Goal: Navigation & Orientation: Find specific page/section

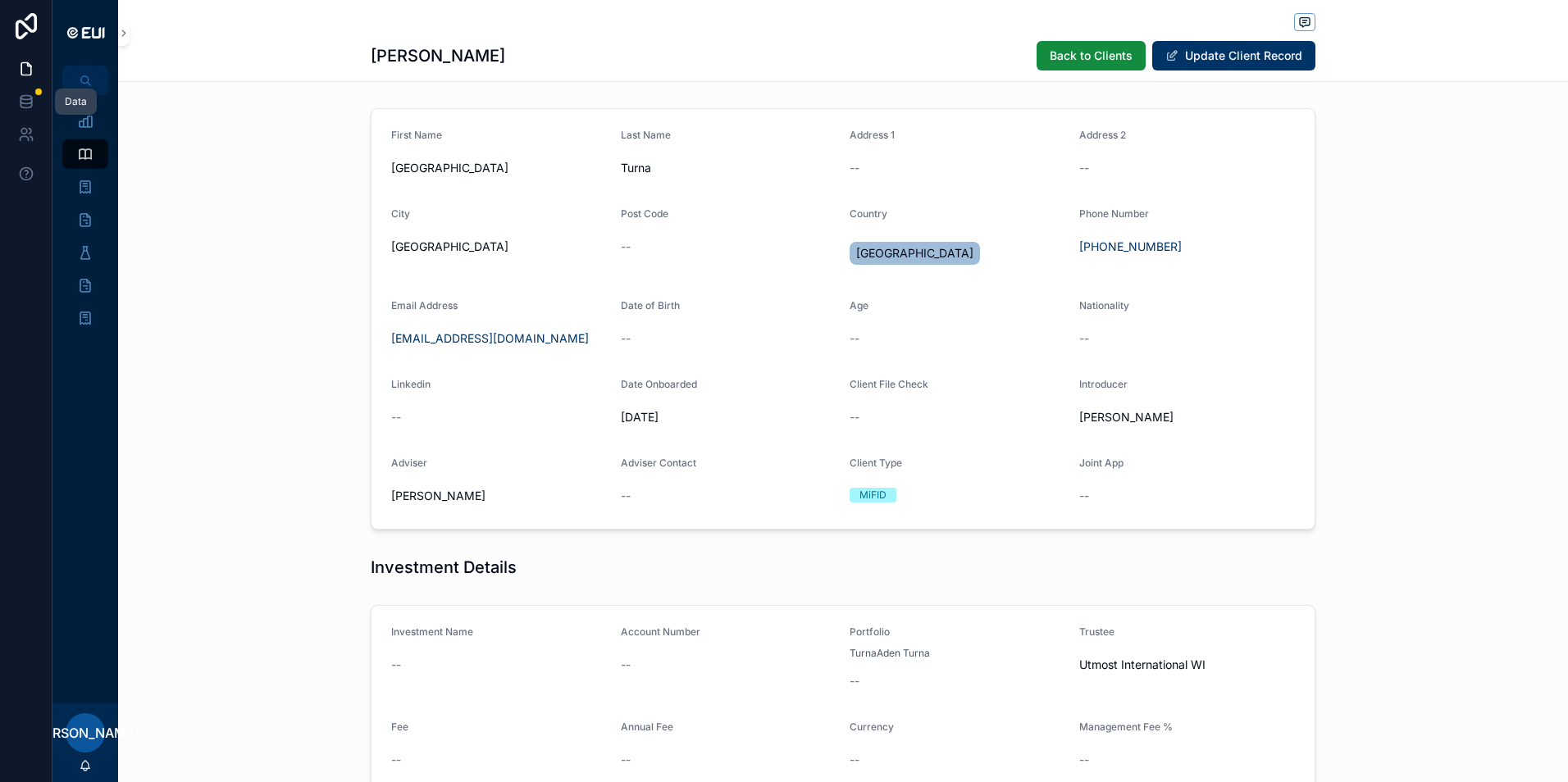
click at [40, 100] on link at bounding box center [26, 101] width 52 height 33
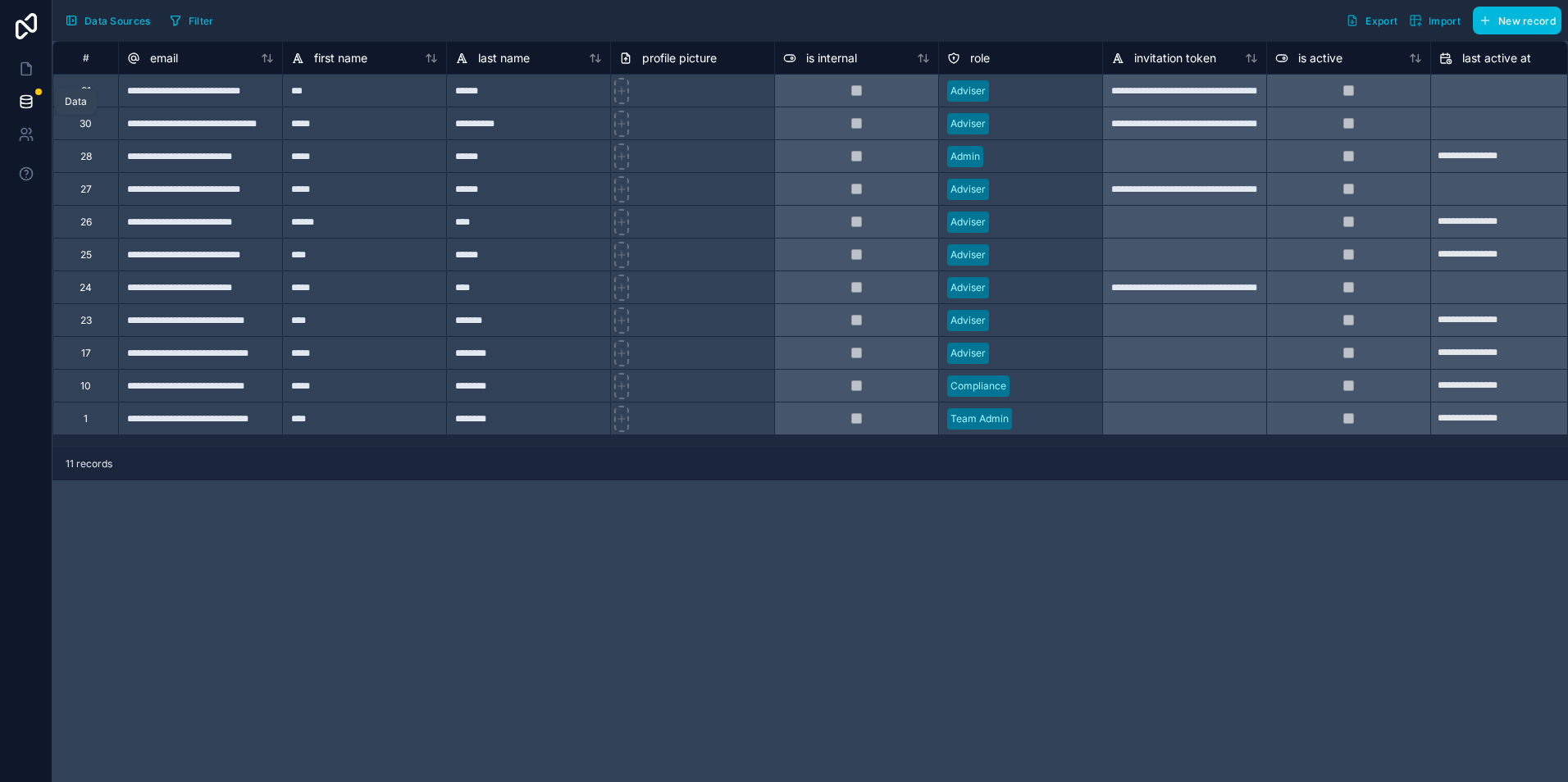
click at [25, 109] on icon at bounding box center [26, 101] width 16 height 16
click at [83, 71] on div "App" at bounding box center [74, 68] width 18 height 13
click at [26, 75] on icon at bounding box center [26, 69] width 10 height 13
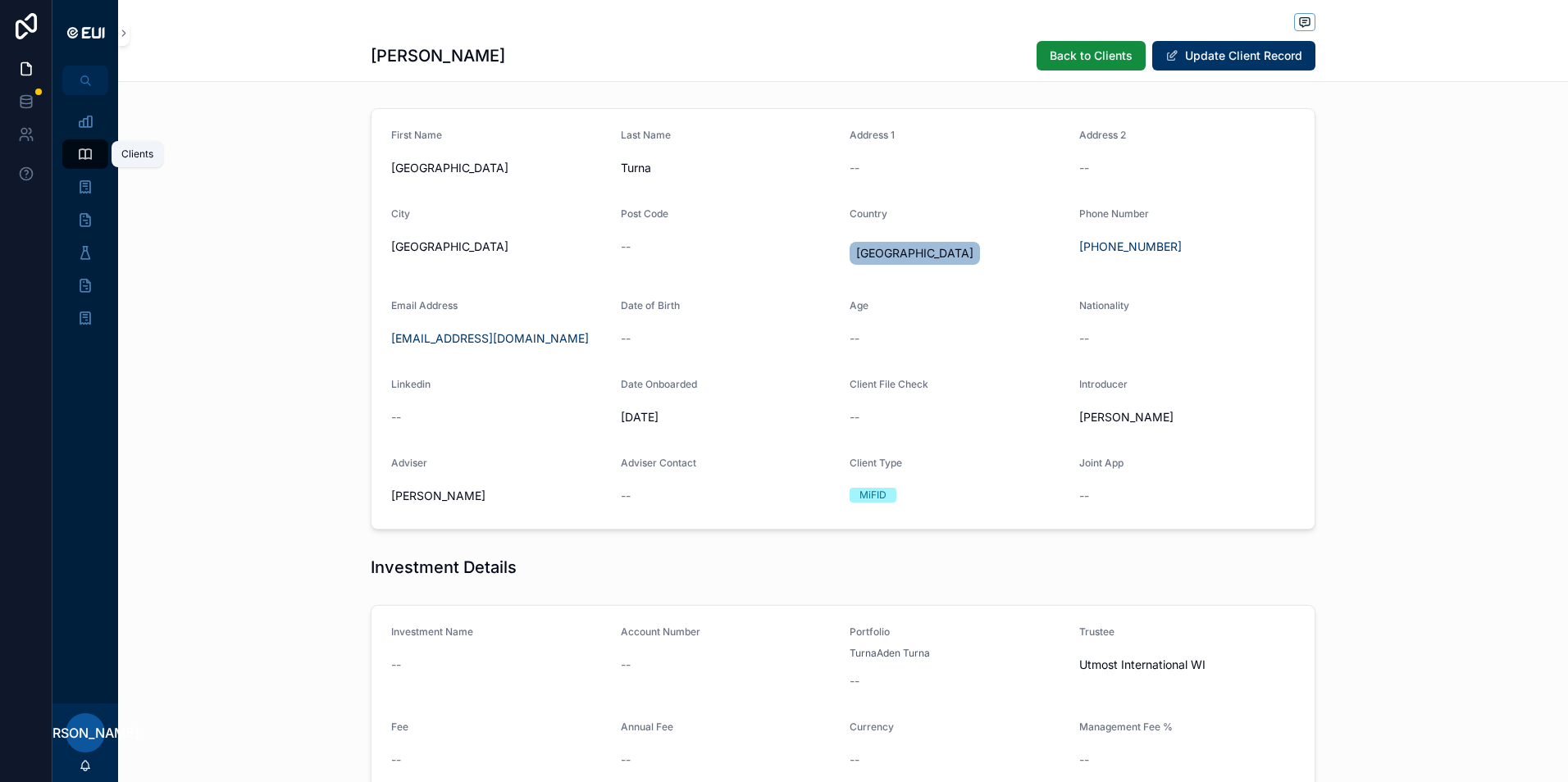
click at [81, 149] on icon "scrollable content" at bounding box center [85, 154] width 16 height 16
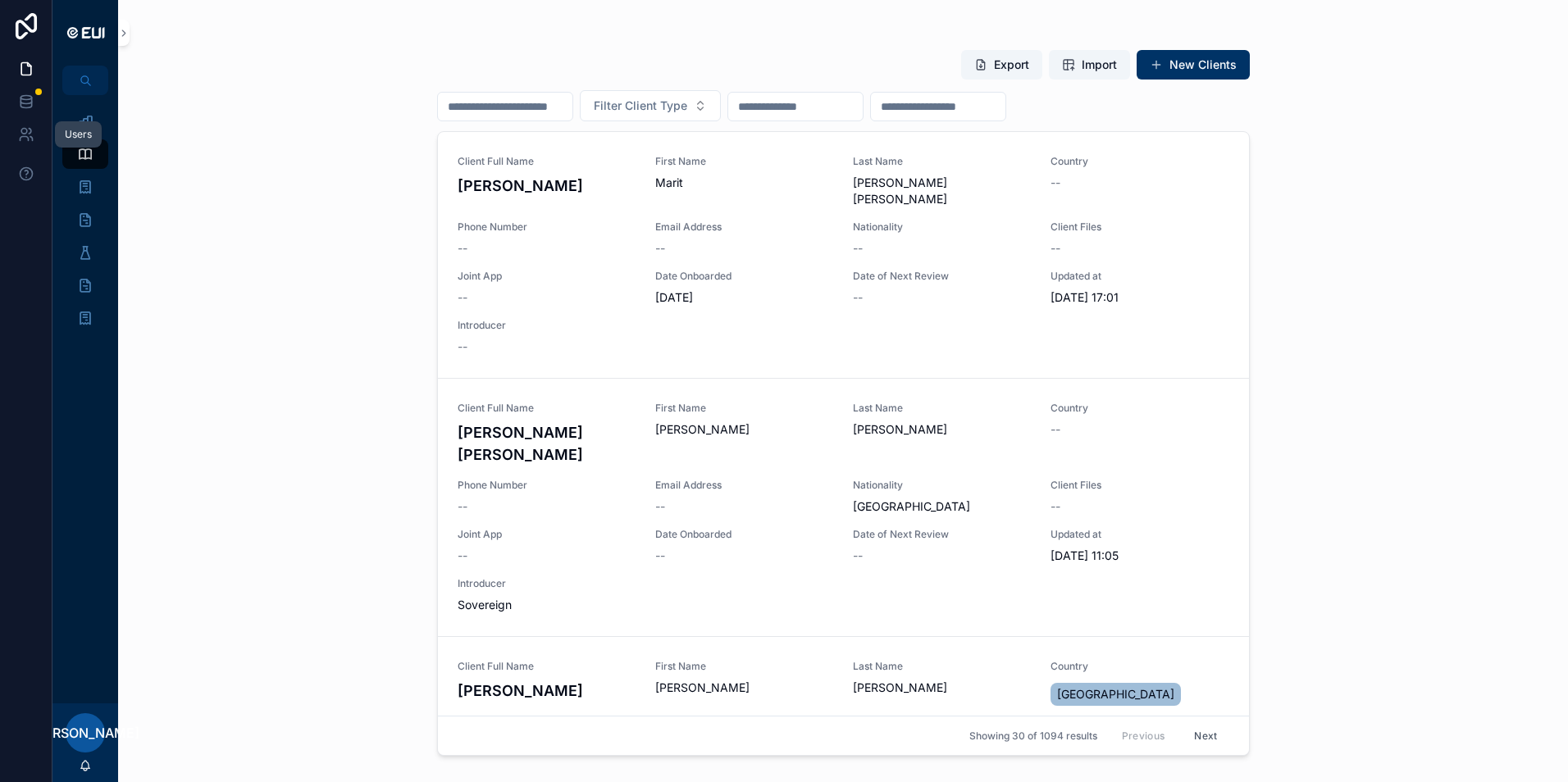
click at [21, 127] on icon at bounding box center [26, 135] width 16 height 16
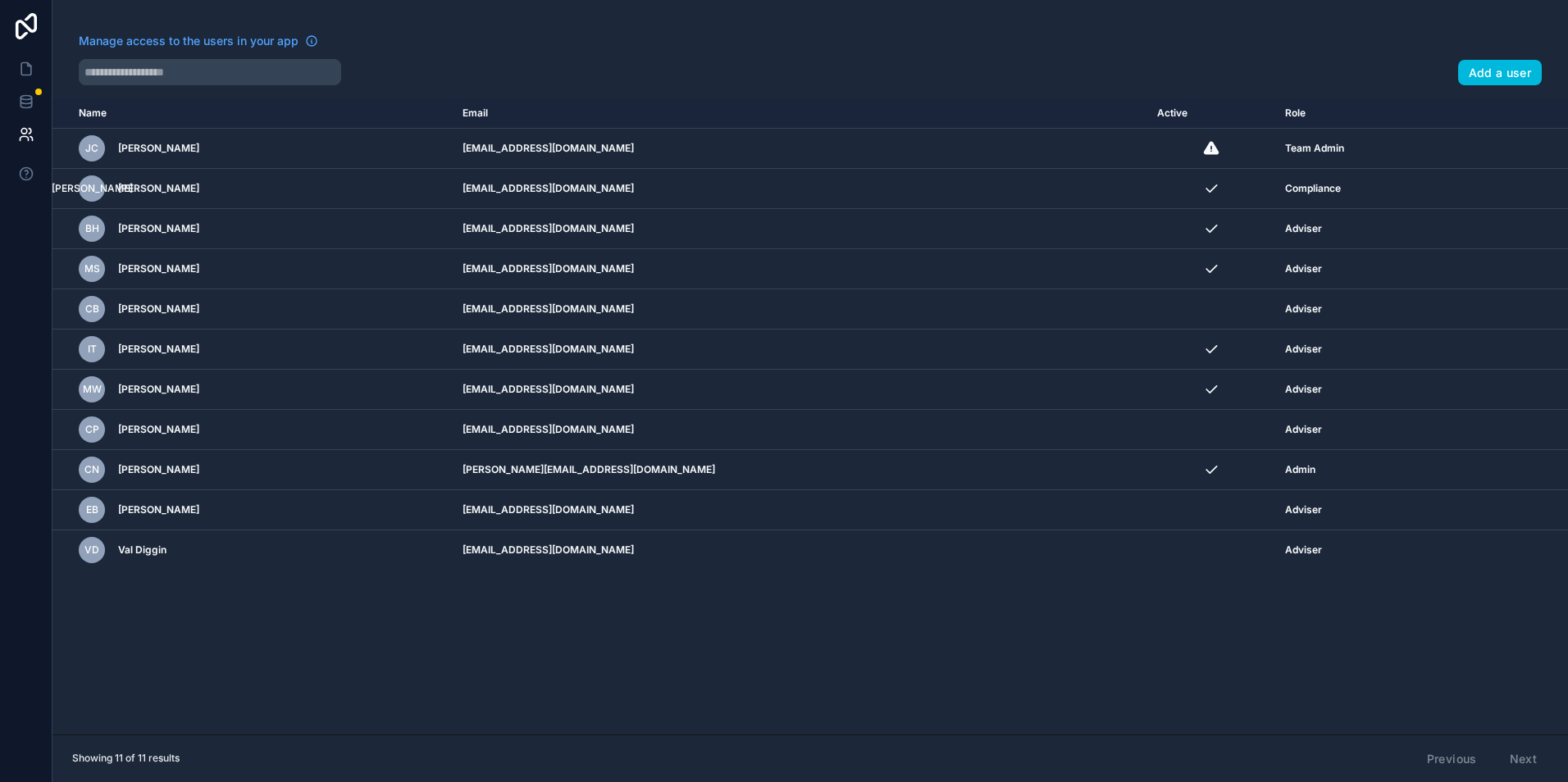
click at [181, 198] on div "JO James O'Connor" at bounding box center [261, 188] width 365 height 26
click at [24, 105] on icon at bounding box center [26, 101] width 16 height 16
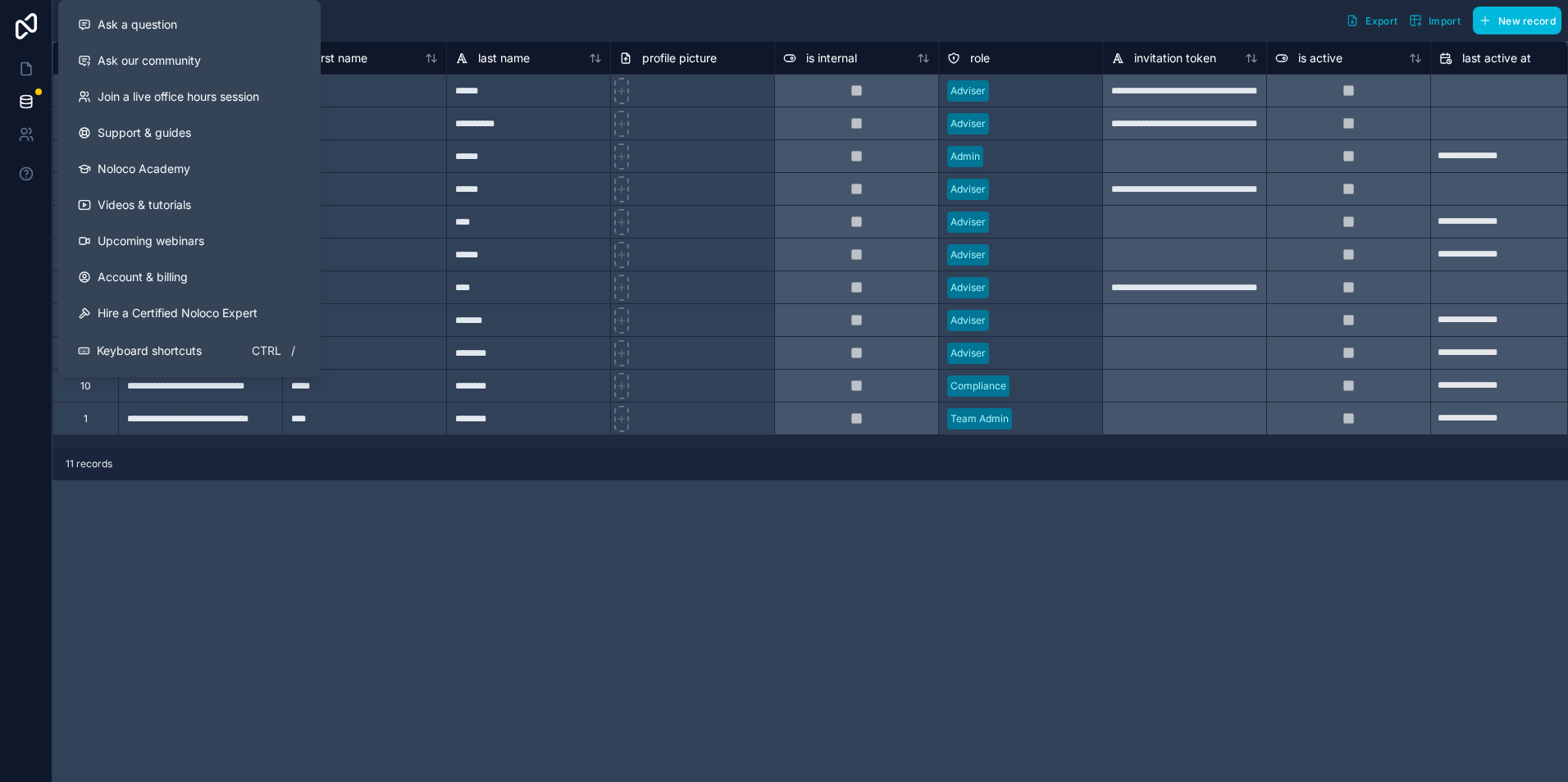
click at [12, 175] on button at bounding box center [26, 173] width 52 height 46
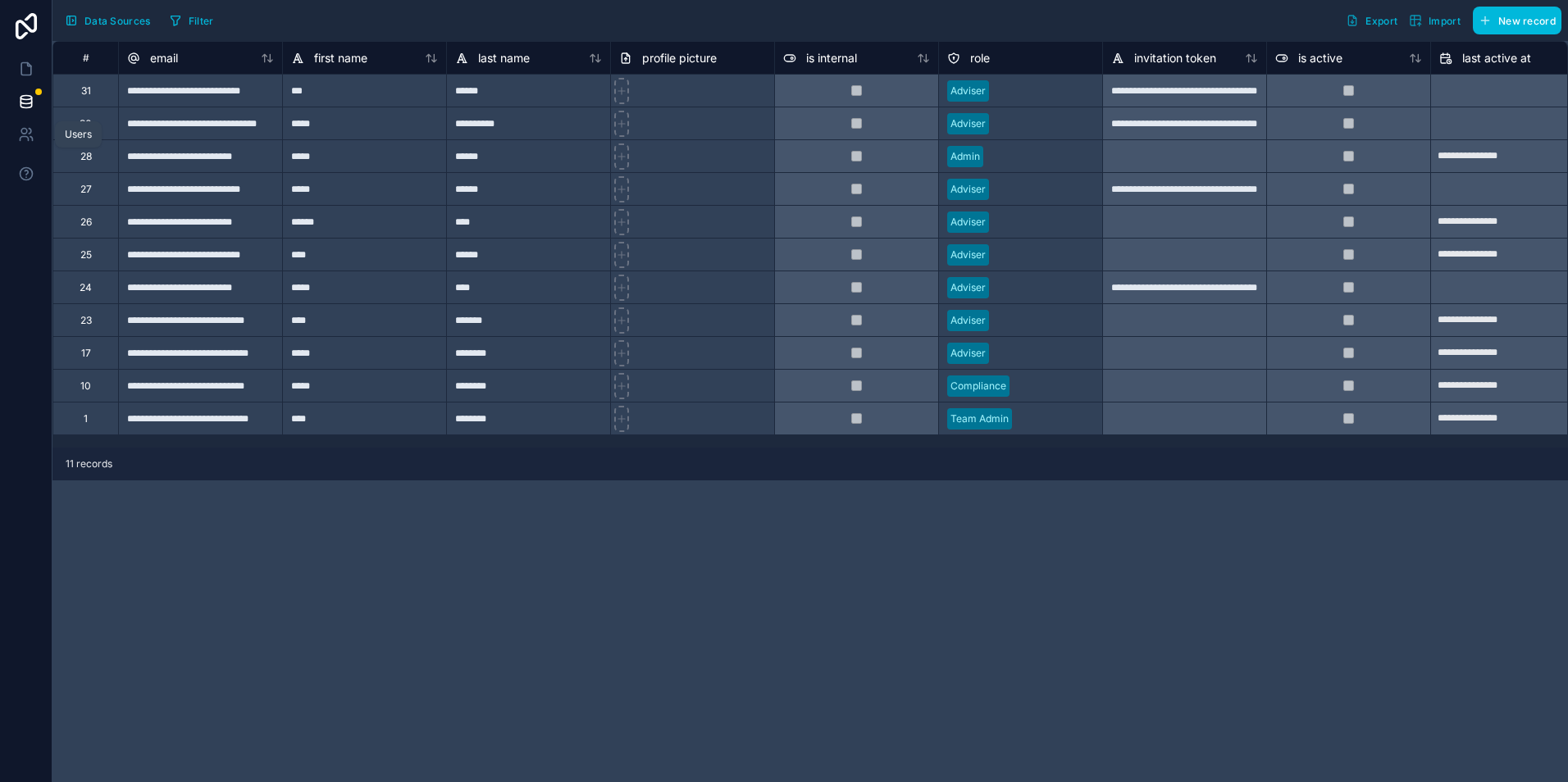
click at [32, 137] on icon at bounding box center [26, 135] width 16 height 16
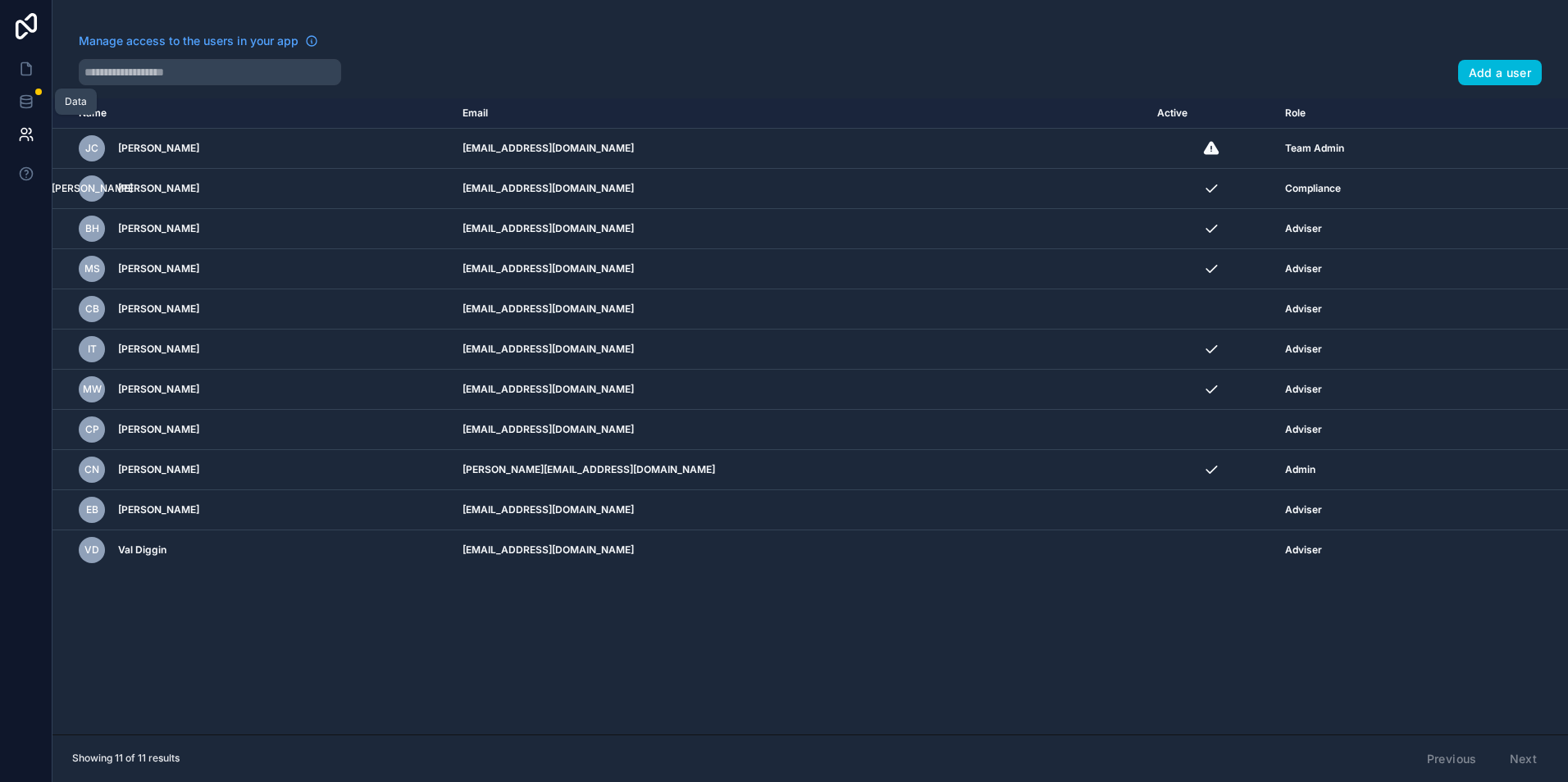
click at [40, 108] on link at bounding box center [26, 101] width 52 height 33
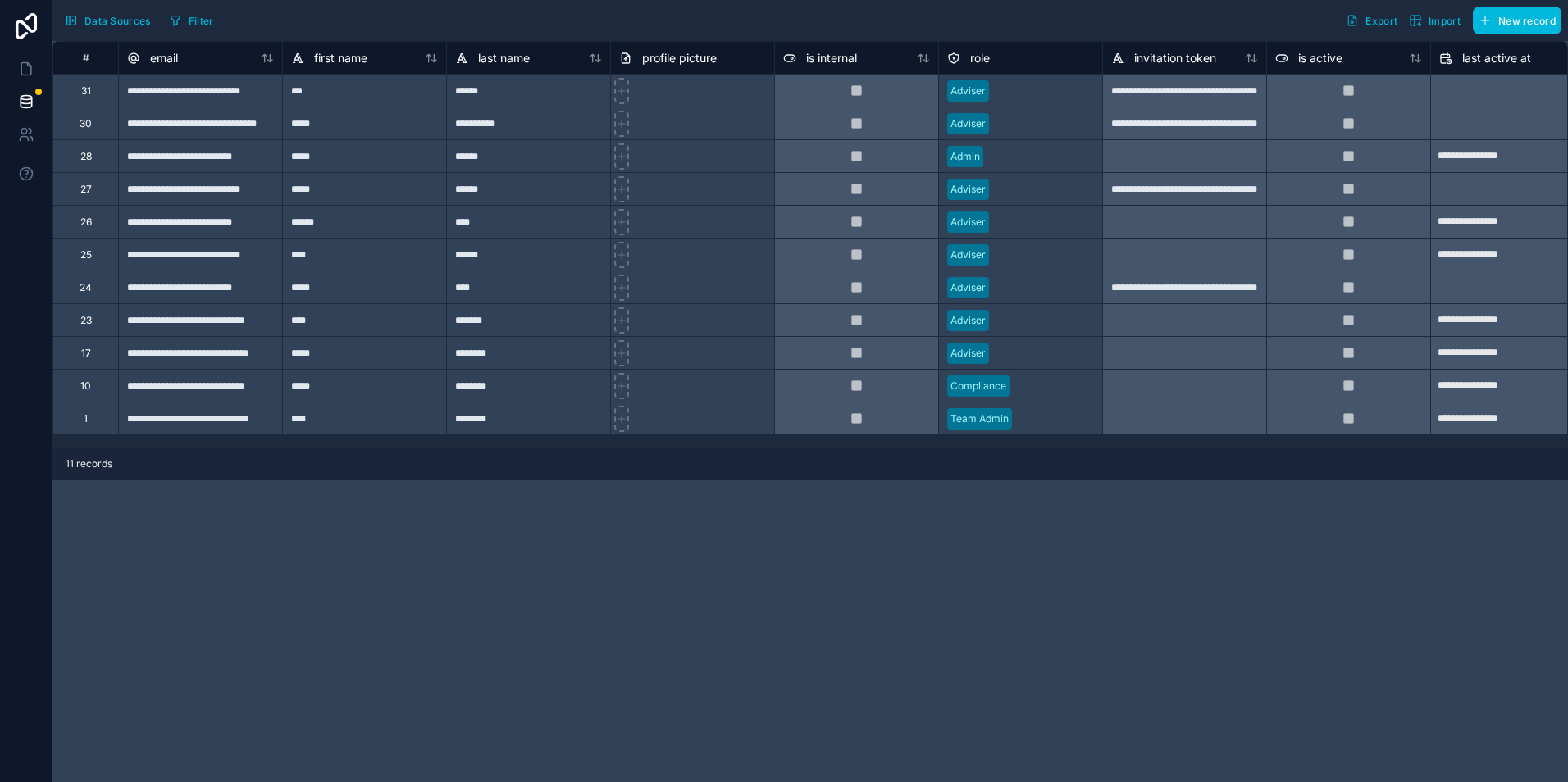
click at [559, 380] on div "********" at bounding box center [528, 385] width 164 height 33
click at [31, 62] on icon at bounding box center [26, 69] width 16 height 16
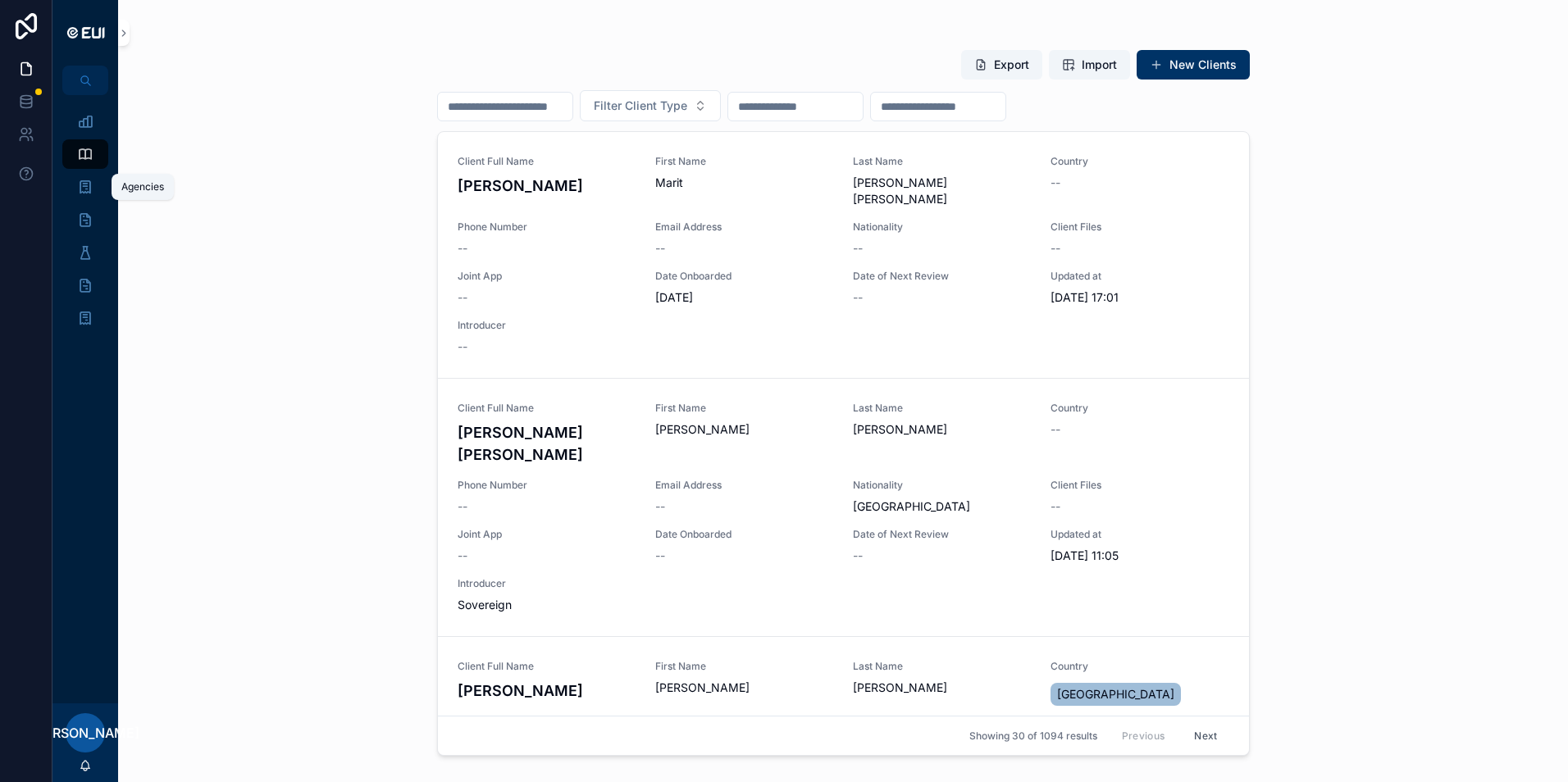
click at [93, 187] on div "Agencies" at bounding box center [84, 187] width 26 height 26
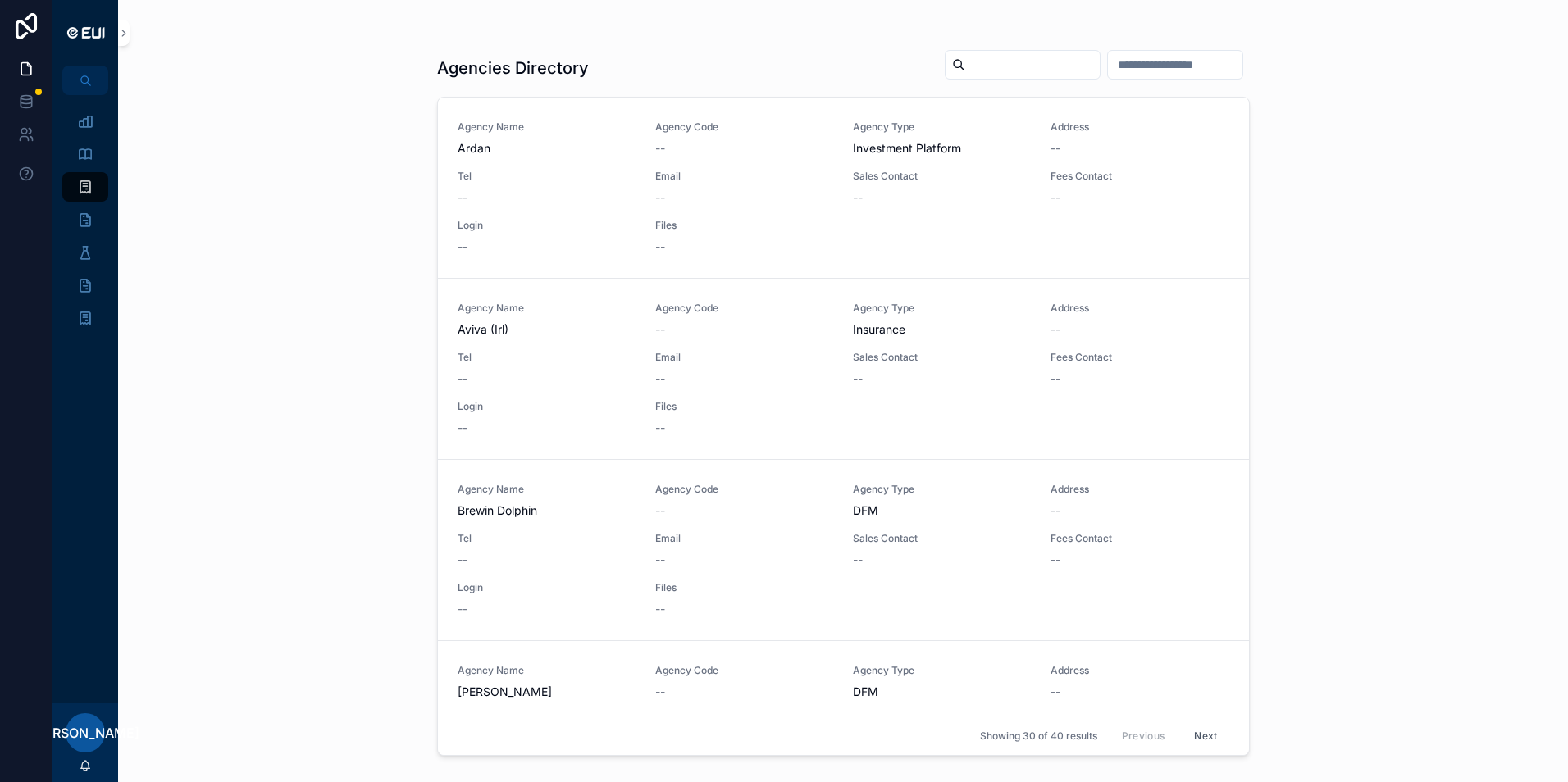
click at [495, 323] on span "Aviva (Irl)" at bounding box center [547, 329] width 178 height 16
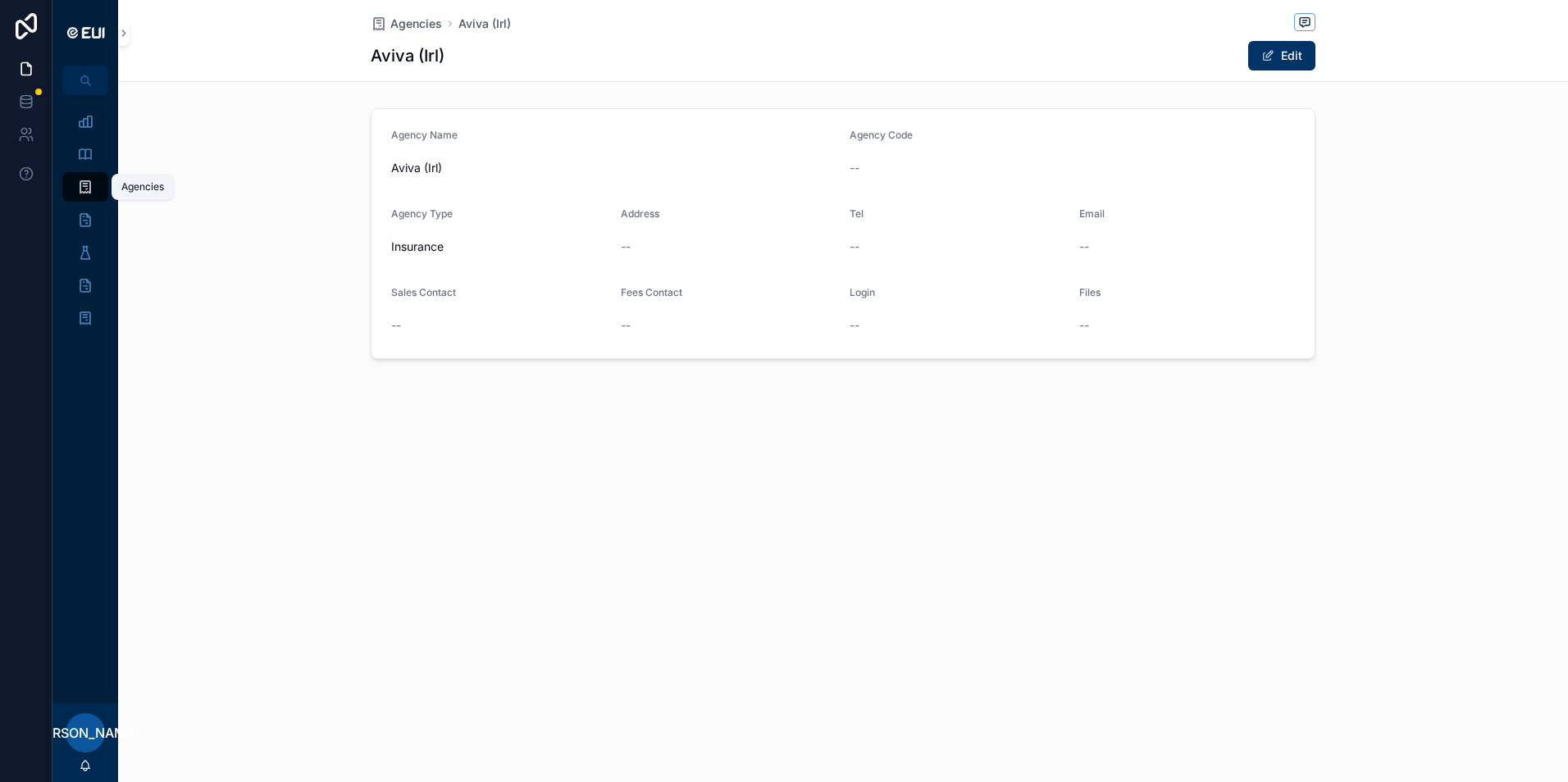
click at [84, 180] on icon "scrollable content" at bounding box center [85, 187] width 16 height 16
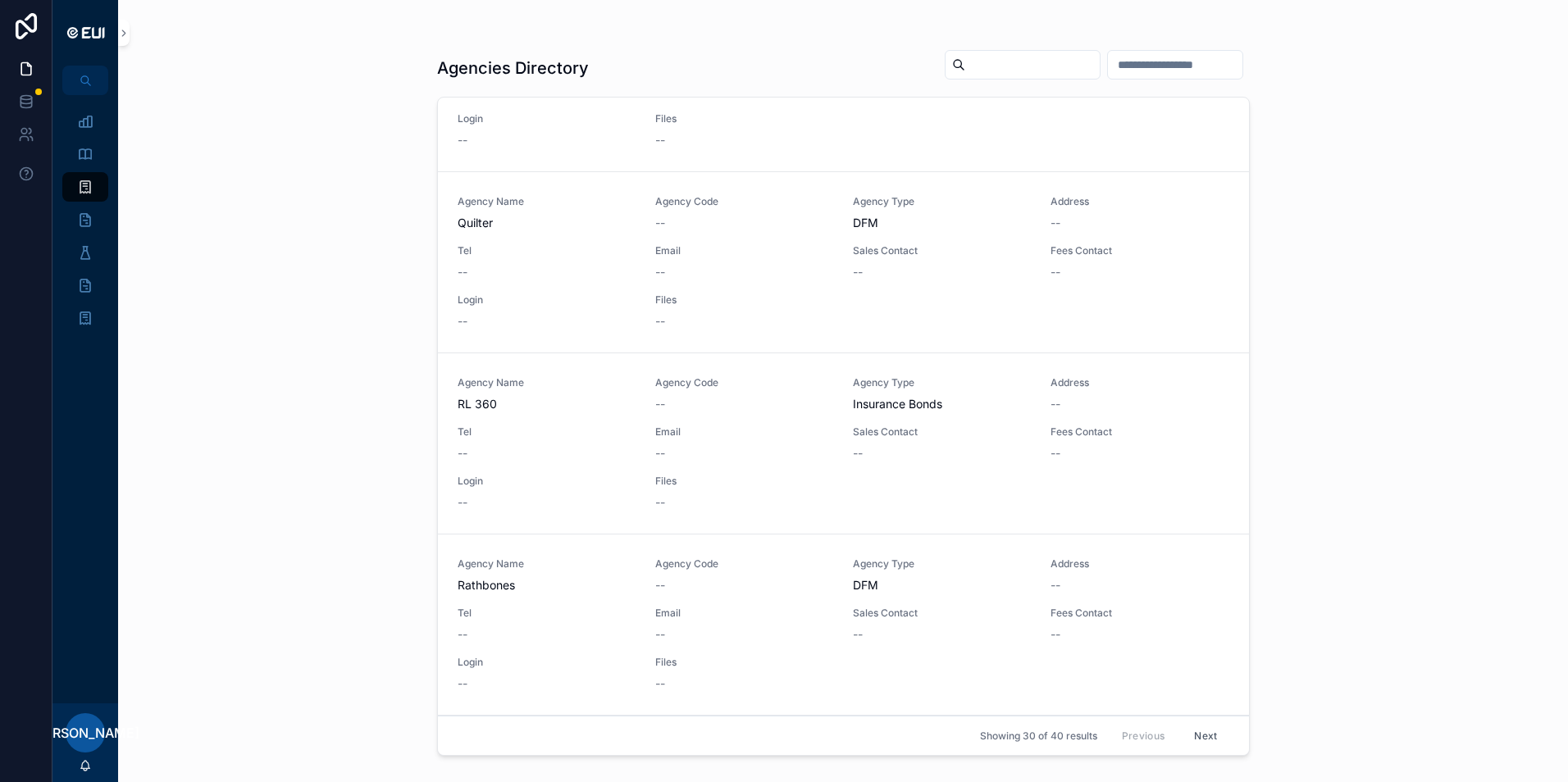
scroll to position [4900, 0]
click at [88, 258] on icon "scrollable content" at bounding box center [85, 252] width 16 height 16
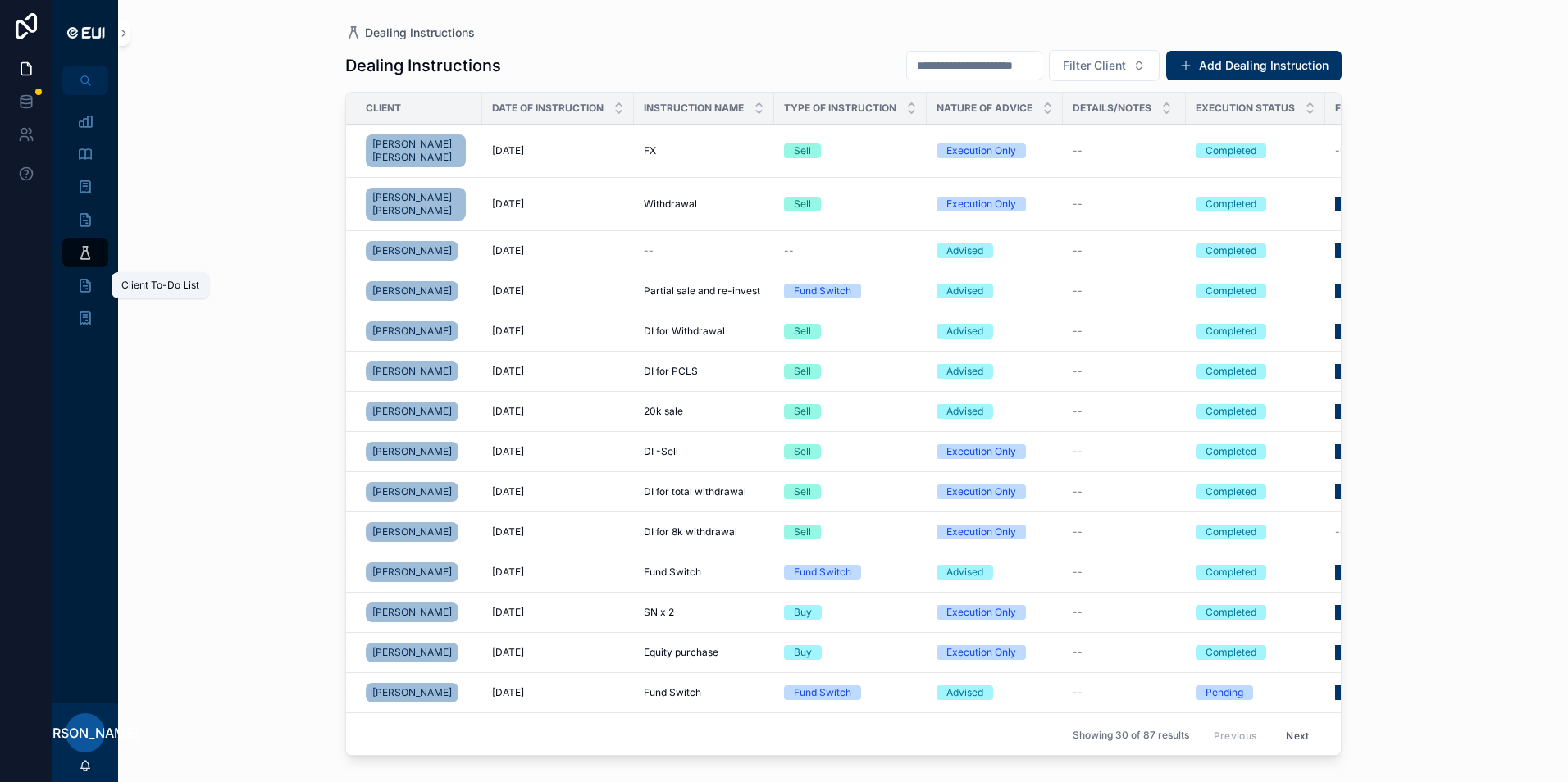
click at [81, 286] on icon "scrollable content" at bounding box center [85, 286] width 16 height 16
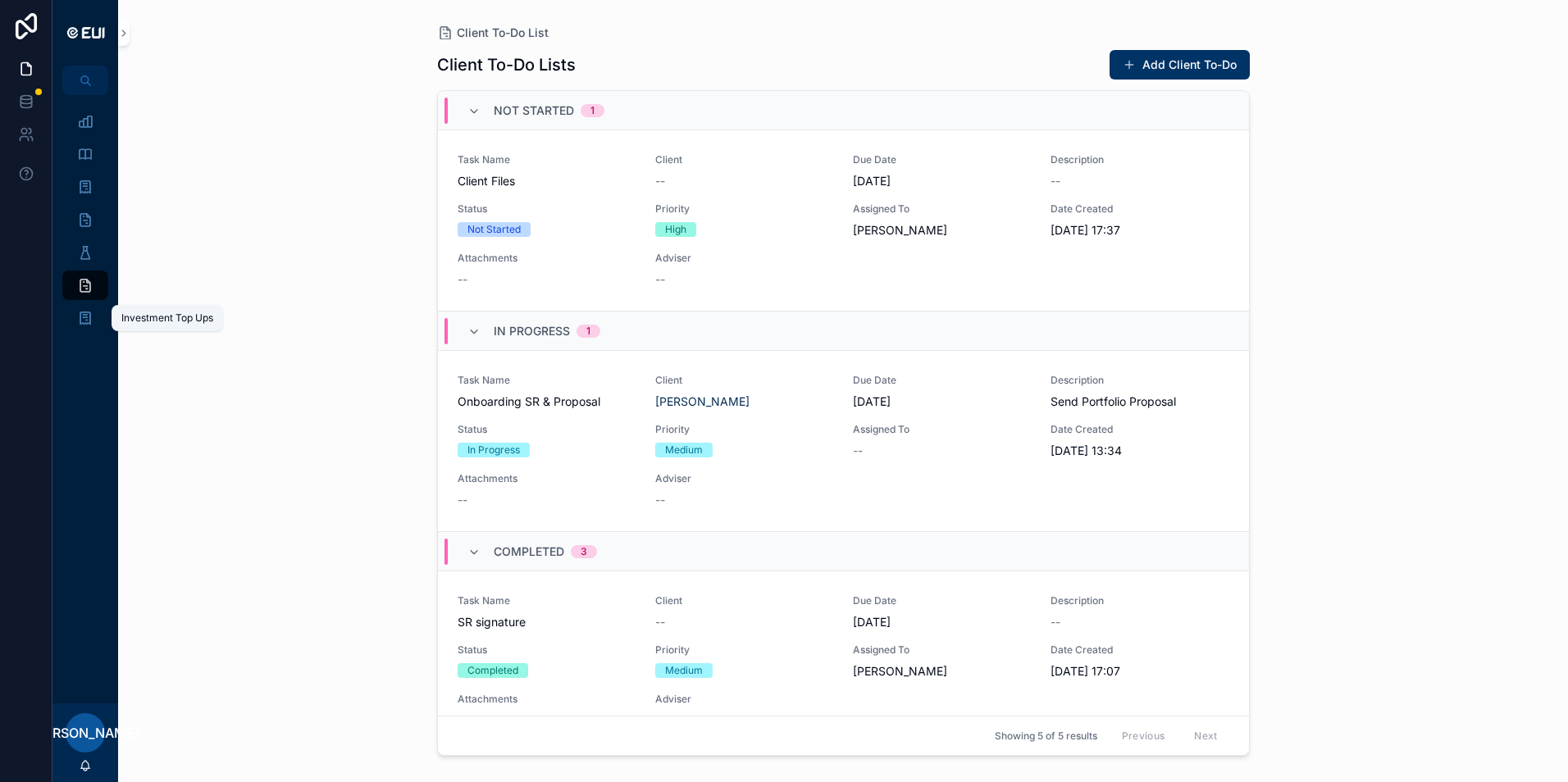
click at [77, 308] on div "Investment Top Ups" at bounding box center [84, 318] width 26 height 26
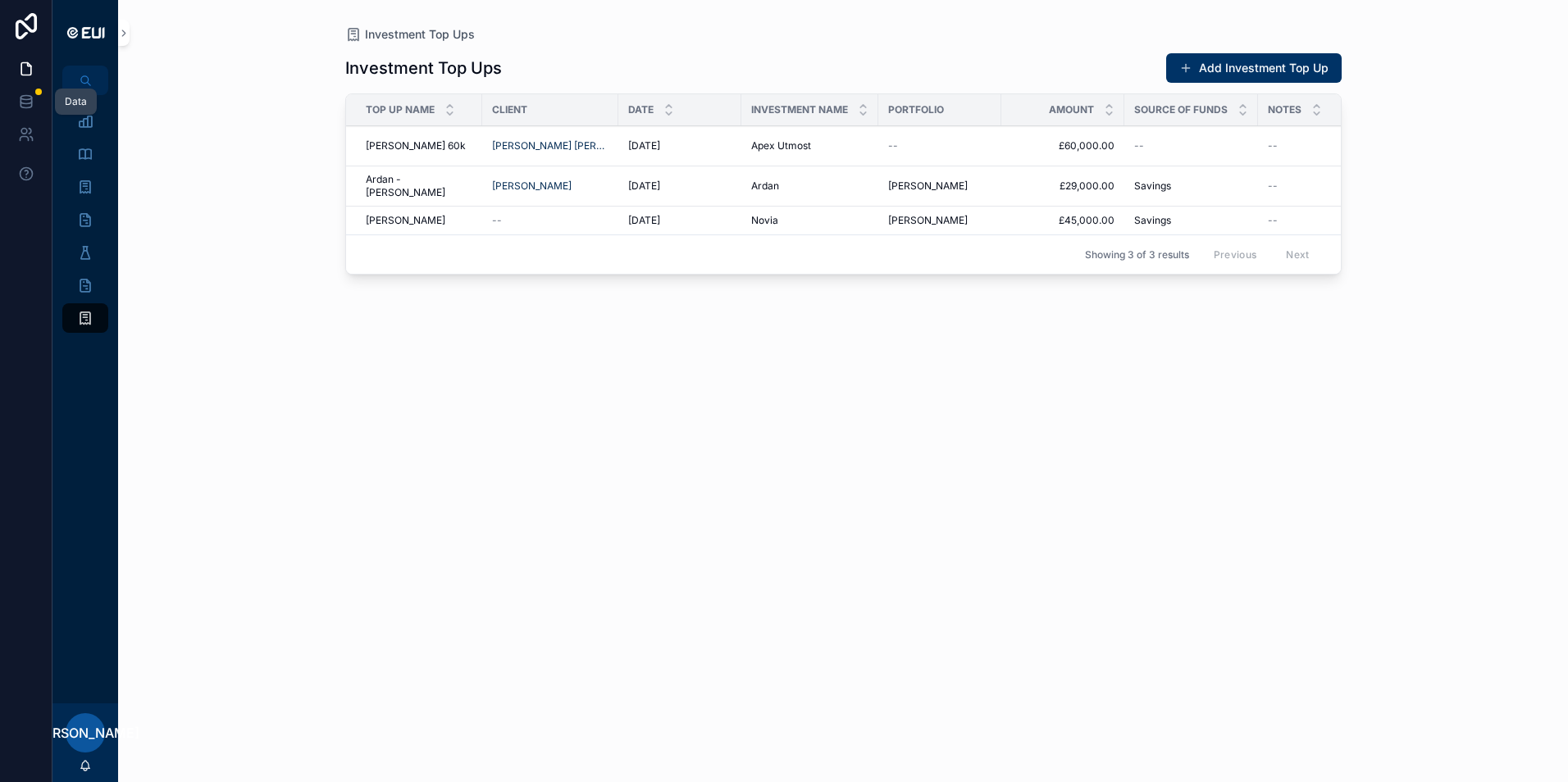
click at [30, 99] on icon at bounding box center [26, 98] width 11 height 4
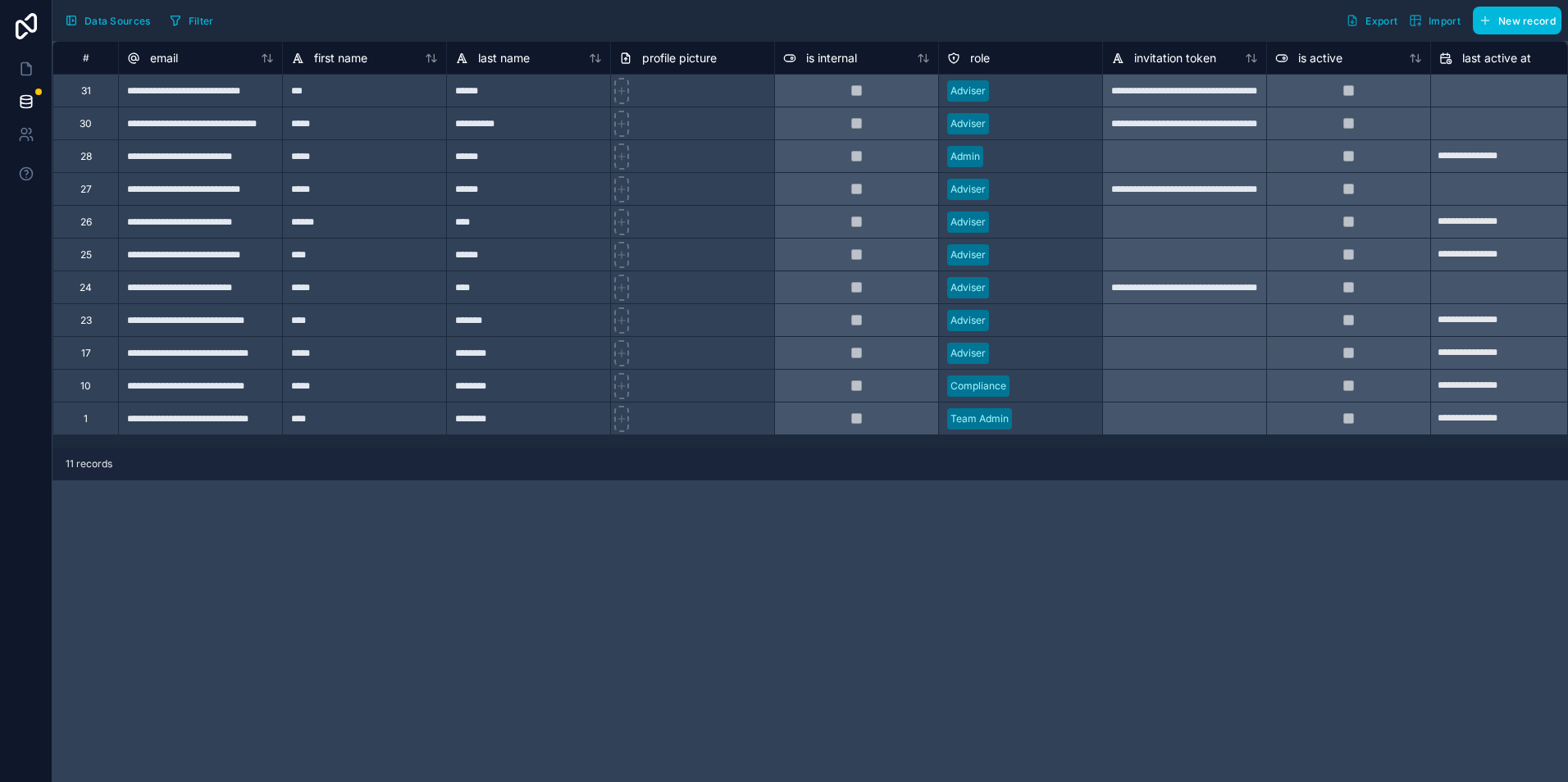
click at [492, 655] on div "**********" at bounding box center [810, 412] width 1516 height 742
click at [16, 33] on icon at bounding box center [26, 26] width 22 height 26
click at [22, 127] on icon at bounding box center [26, 135] width 16 height 16
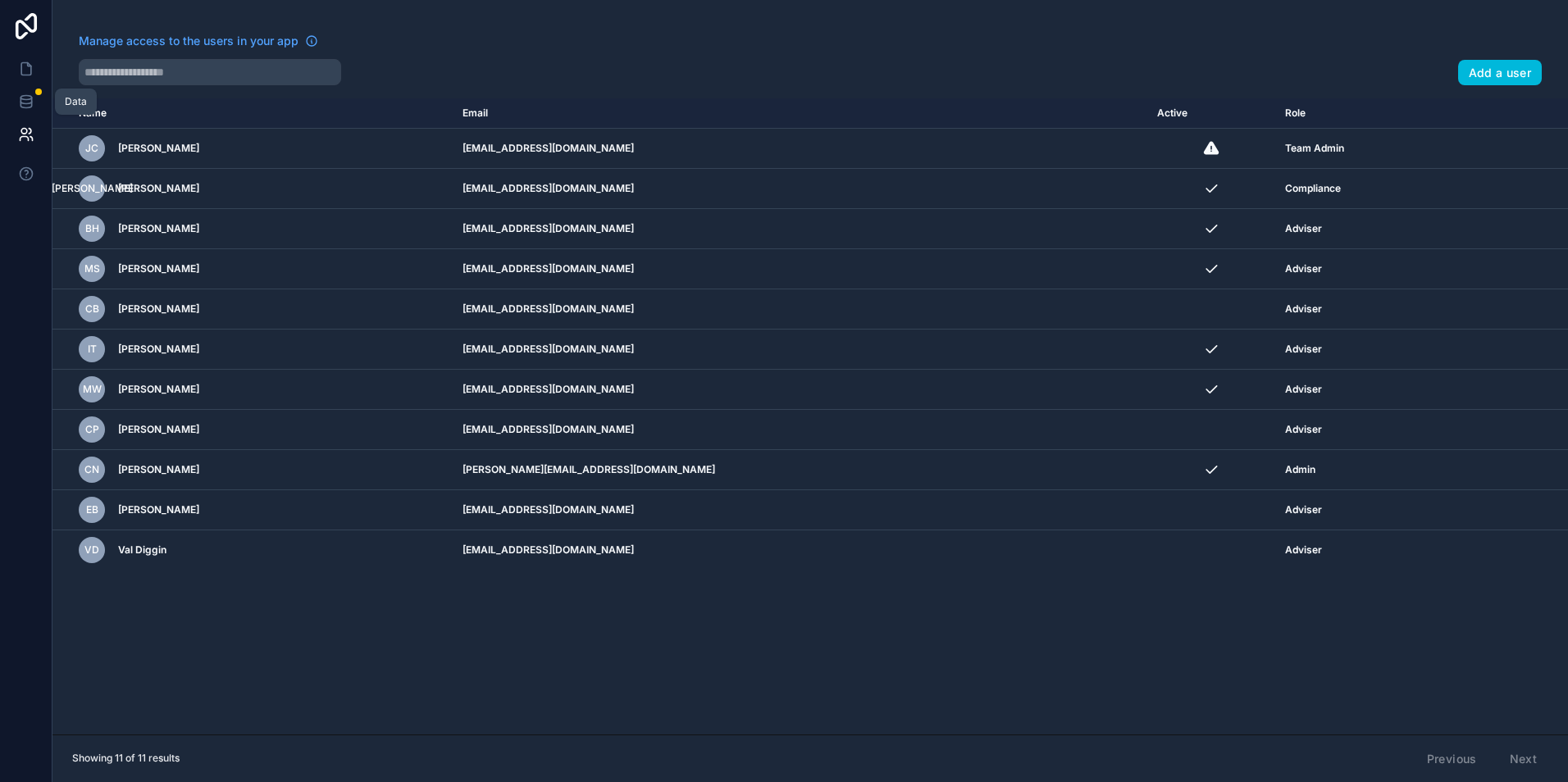
click at [22, 105] on icon at bounding box center [26, 101] width 16 height 16
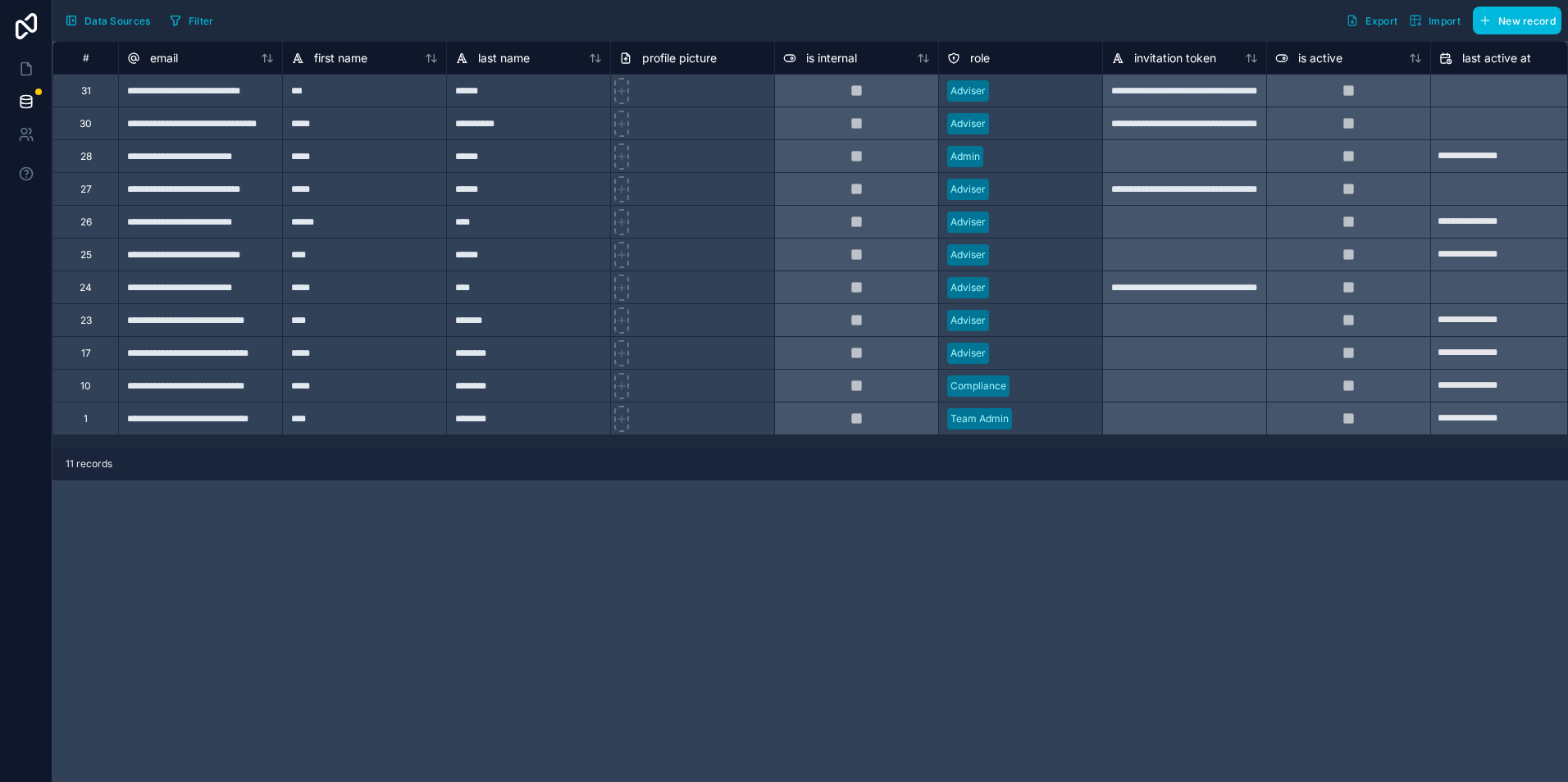
click at [175, 384] on div "**********" at bounding box center [200, 385] width 164 height 33
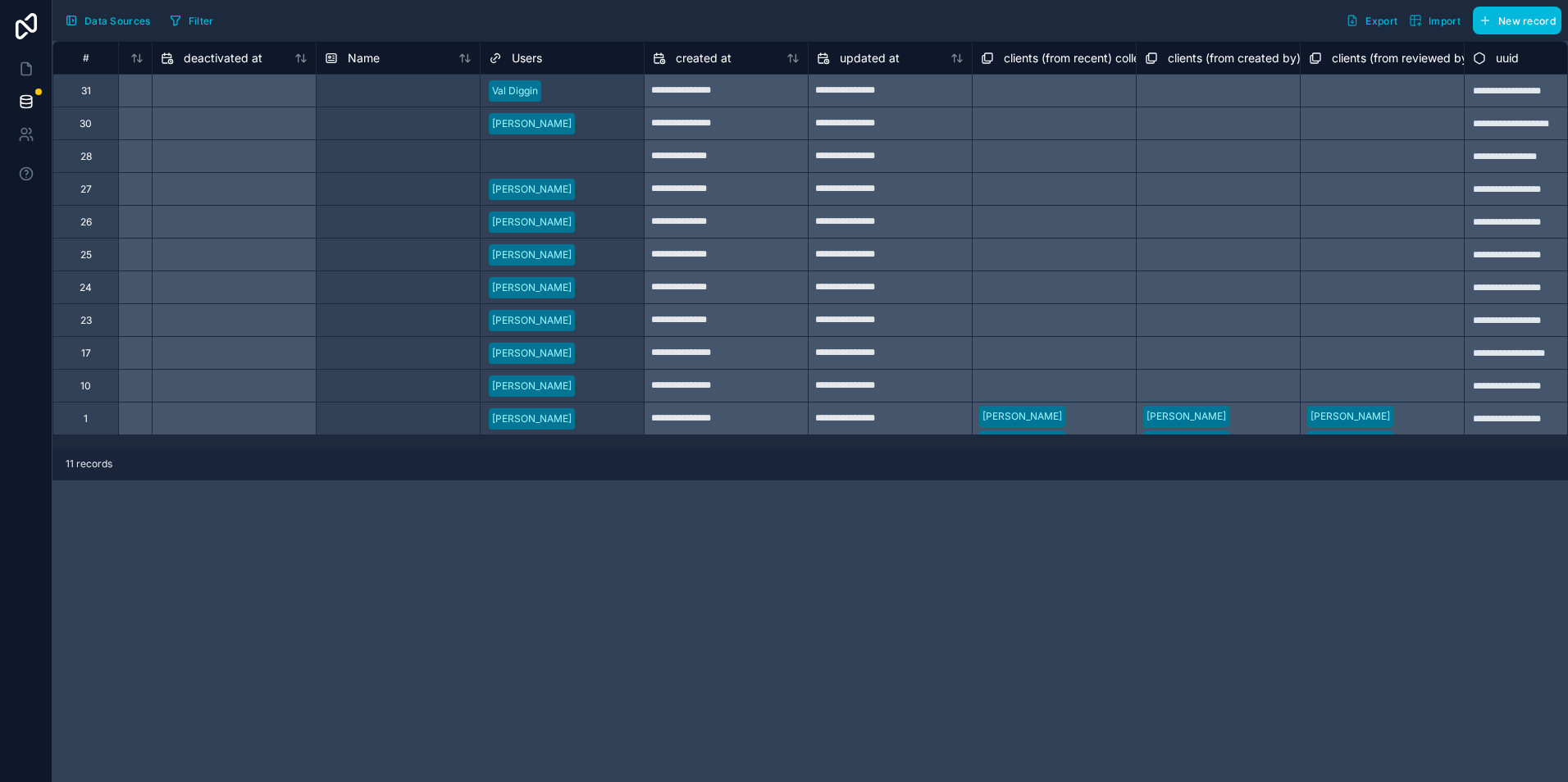
scroll to position [0, 1503]
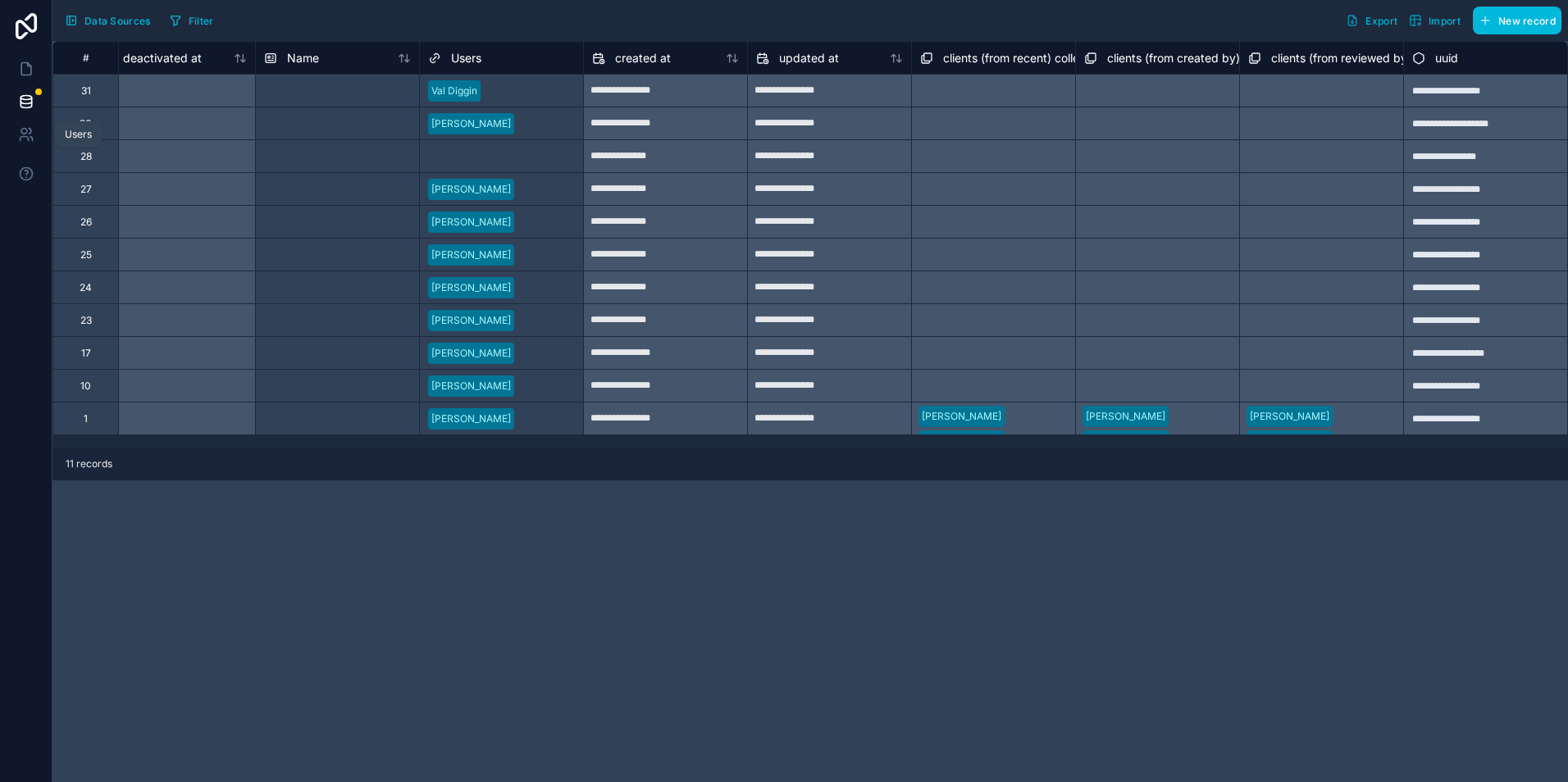
click at [37, 147] on link at bounding box center [26, 135] width 52 height 33
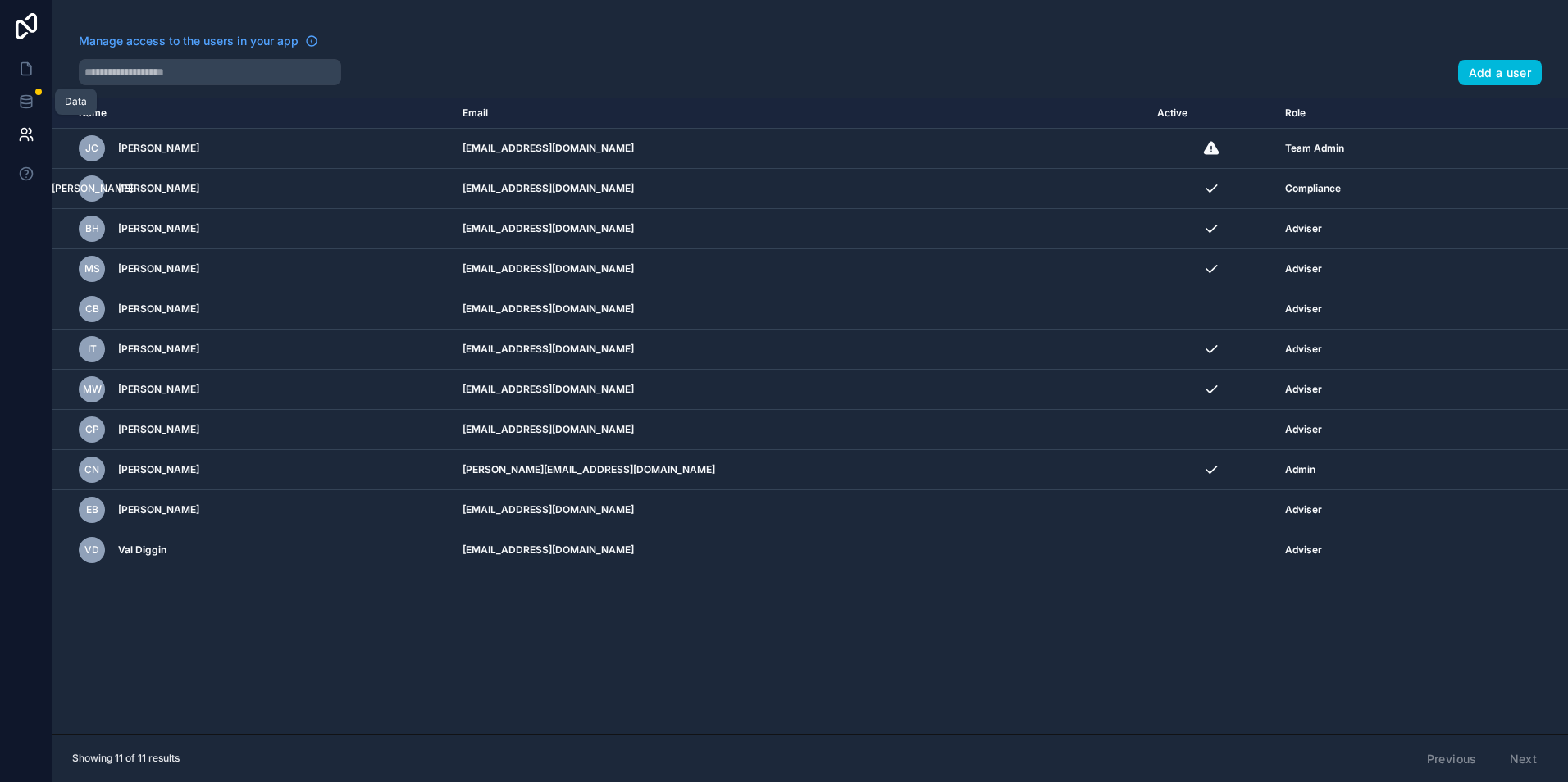
click at [15, 105] on link at bounding box center [26, 101] width 52 height 33
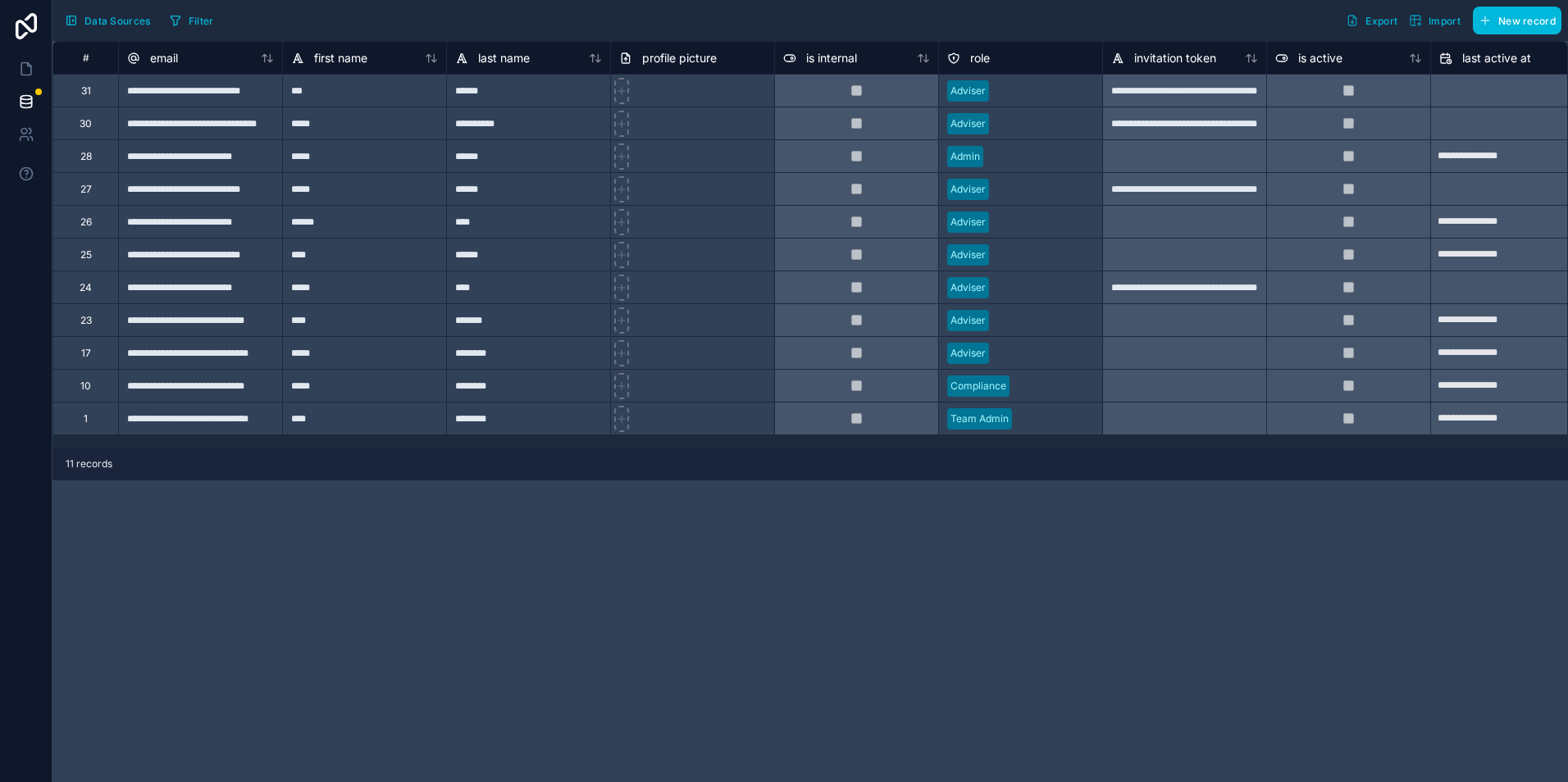
click at [122, 21] on span "Data Sources" at bounding box center [118, 21] width 66 height 13
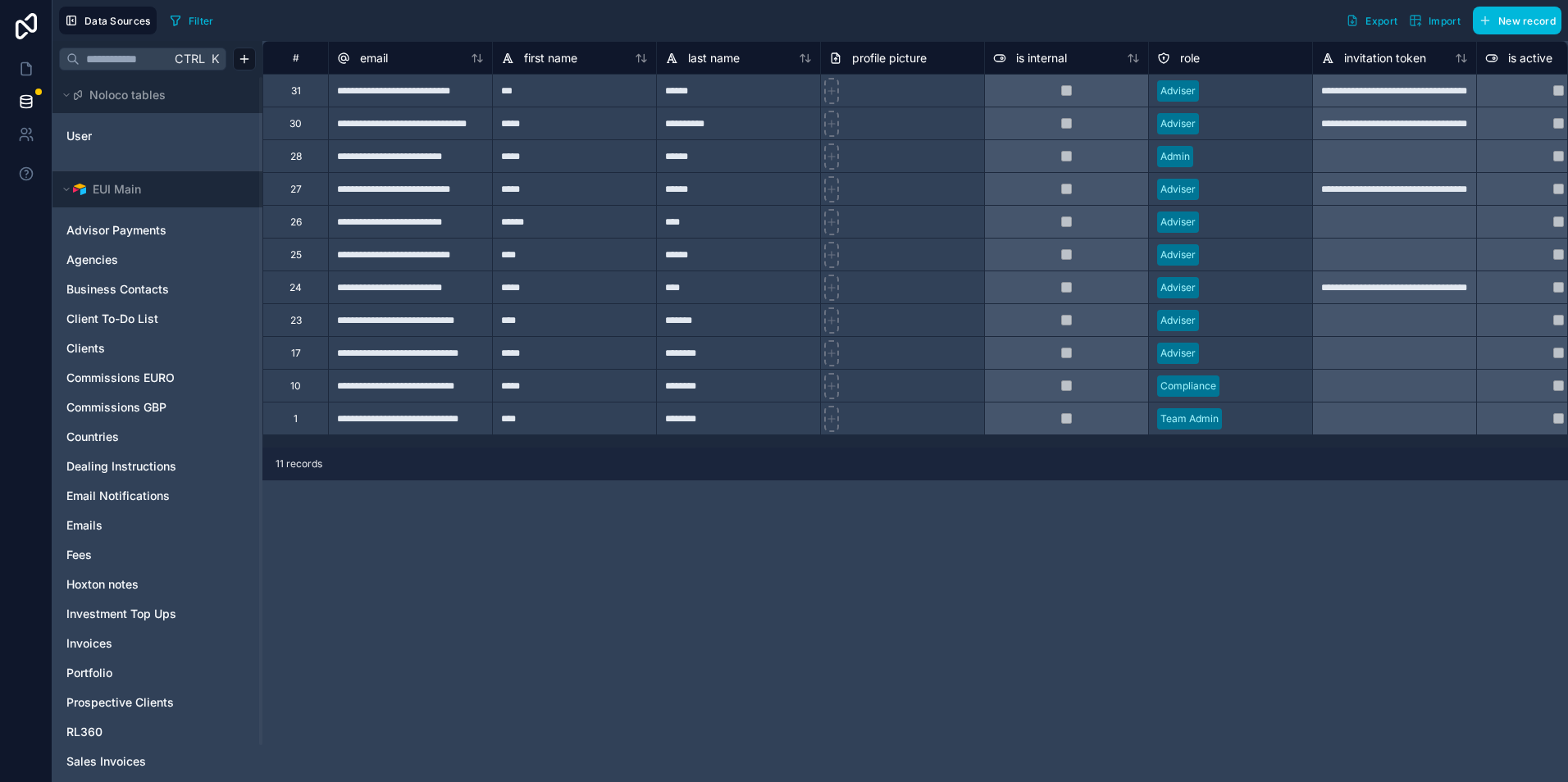
click at [878, 581] on div "**********" at bounding box center [915, 412] width 1306 height 742
click at [75, 556] on span "Fees" at bounding box center [79, 555] width 25 height 16
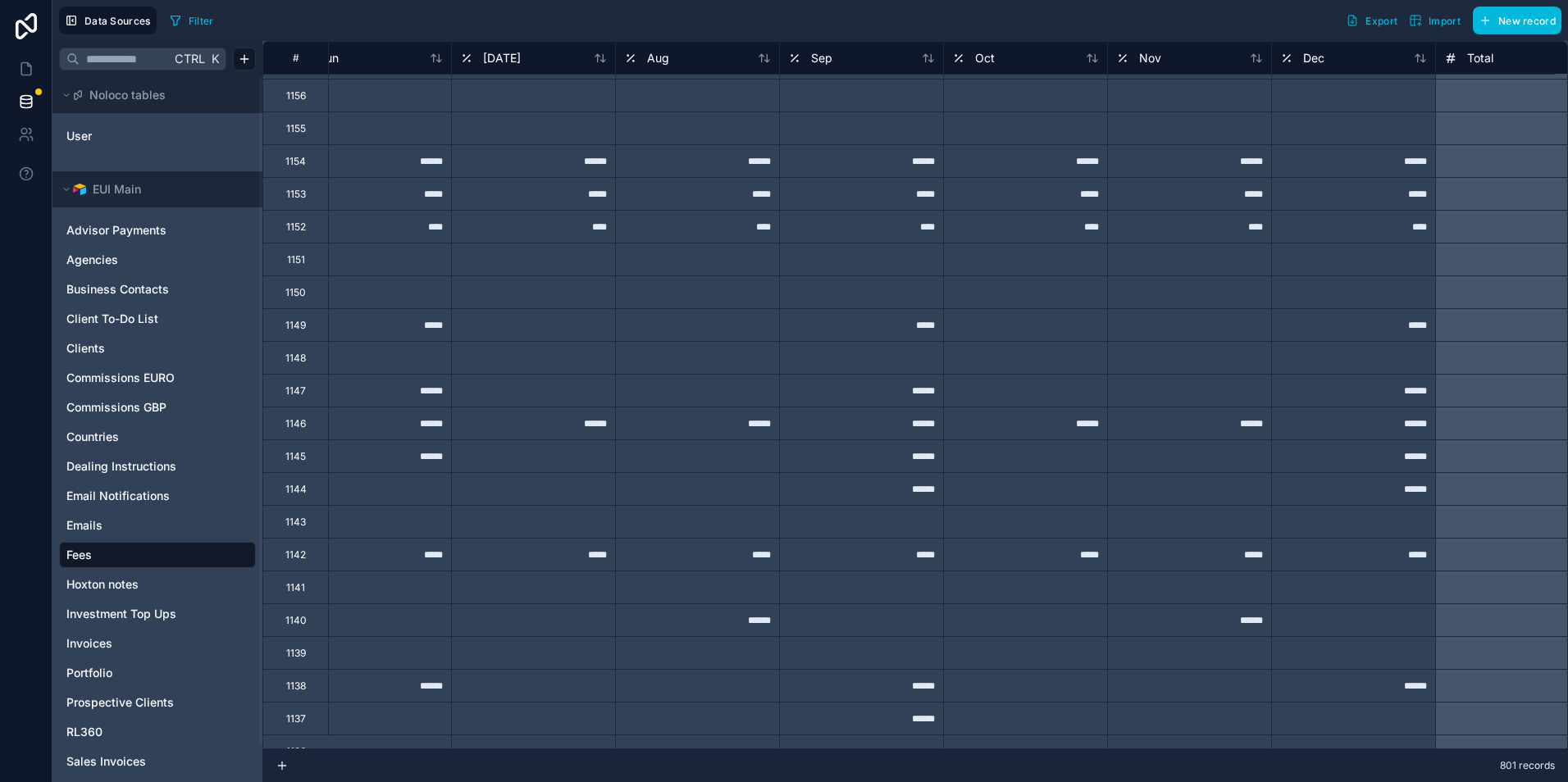
scroll to position [12787, 3366]
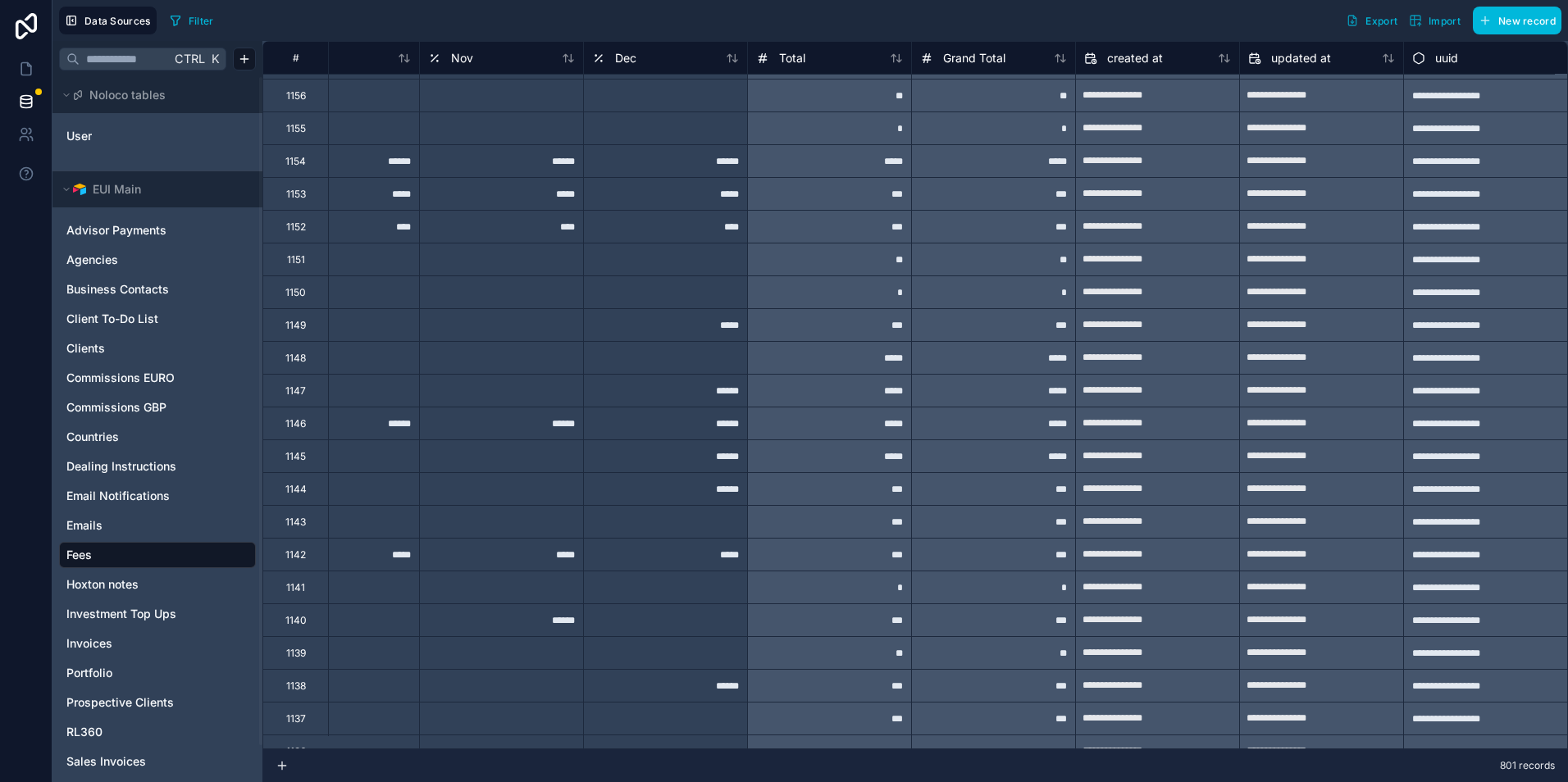
click at [123, 192] on span "EUI Main" at bounding box center [117, 189] width 48 height 16
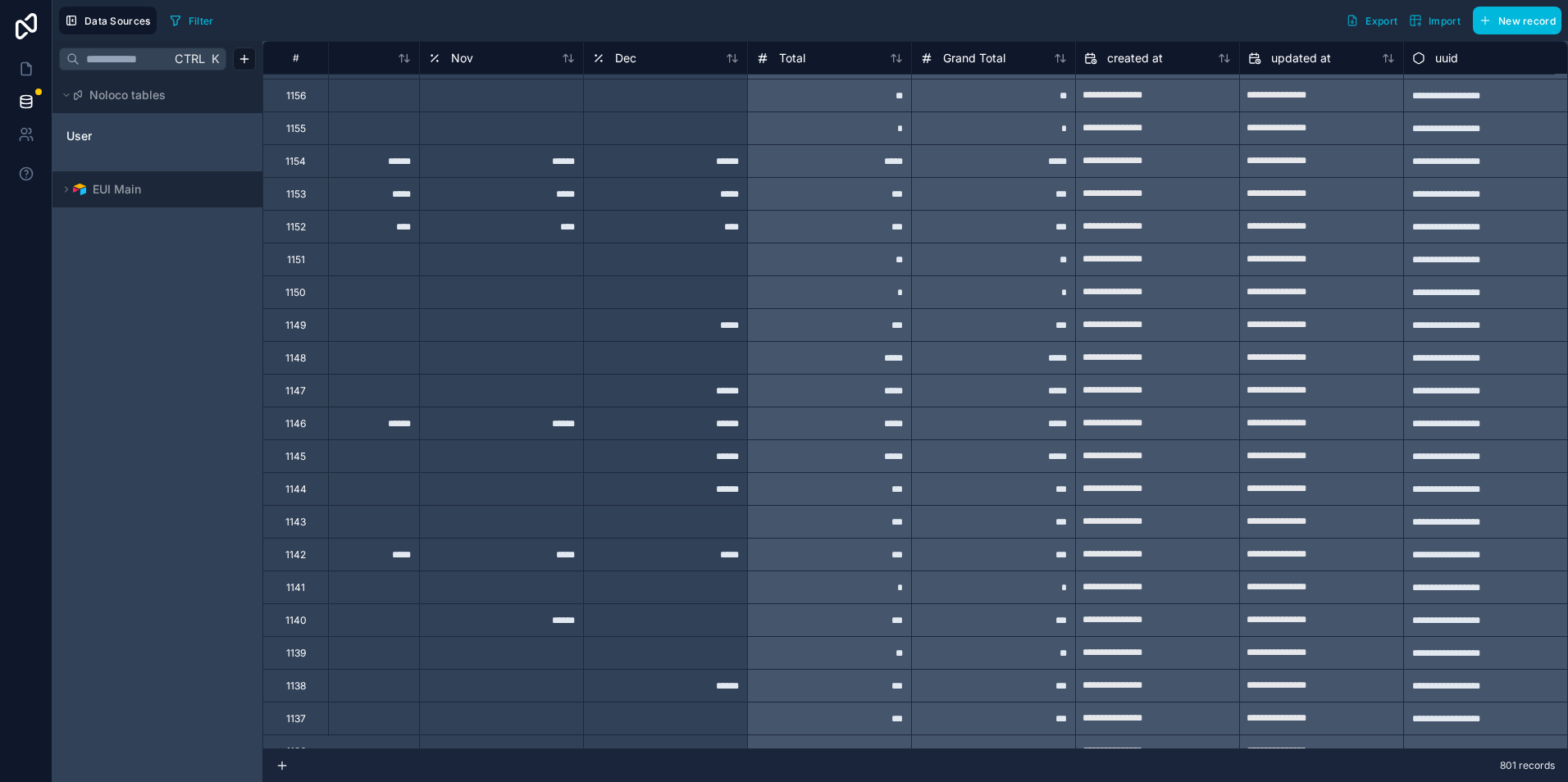
click at [123, 192] on span "EUI Main" at bounding box center [117, 189] width 48 height 16
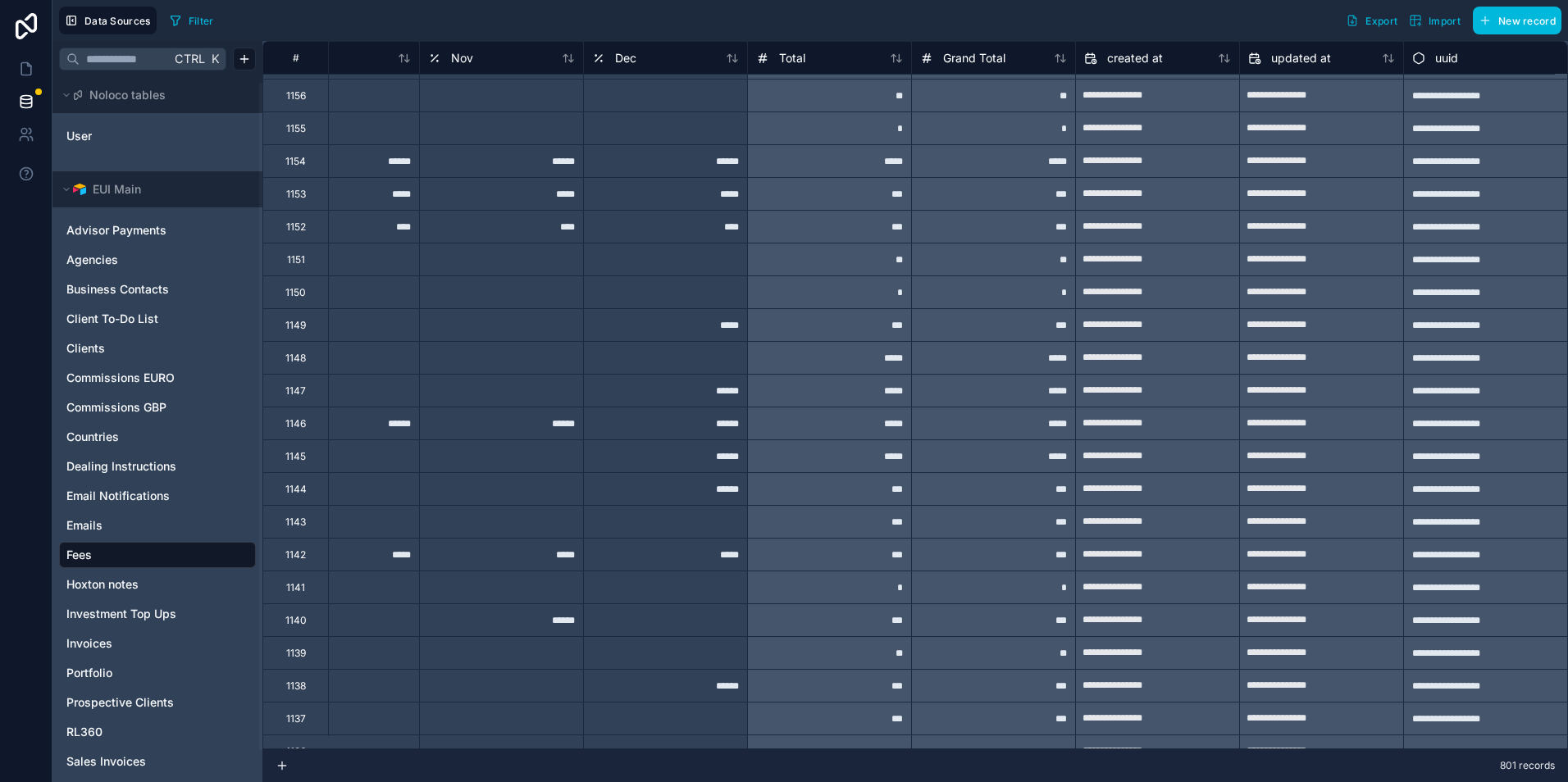
scroll to position [40, 0]
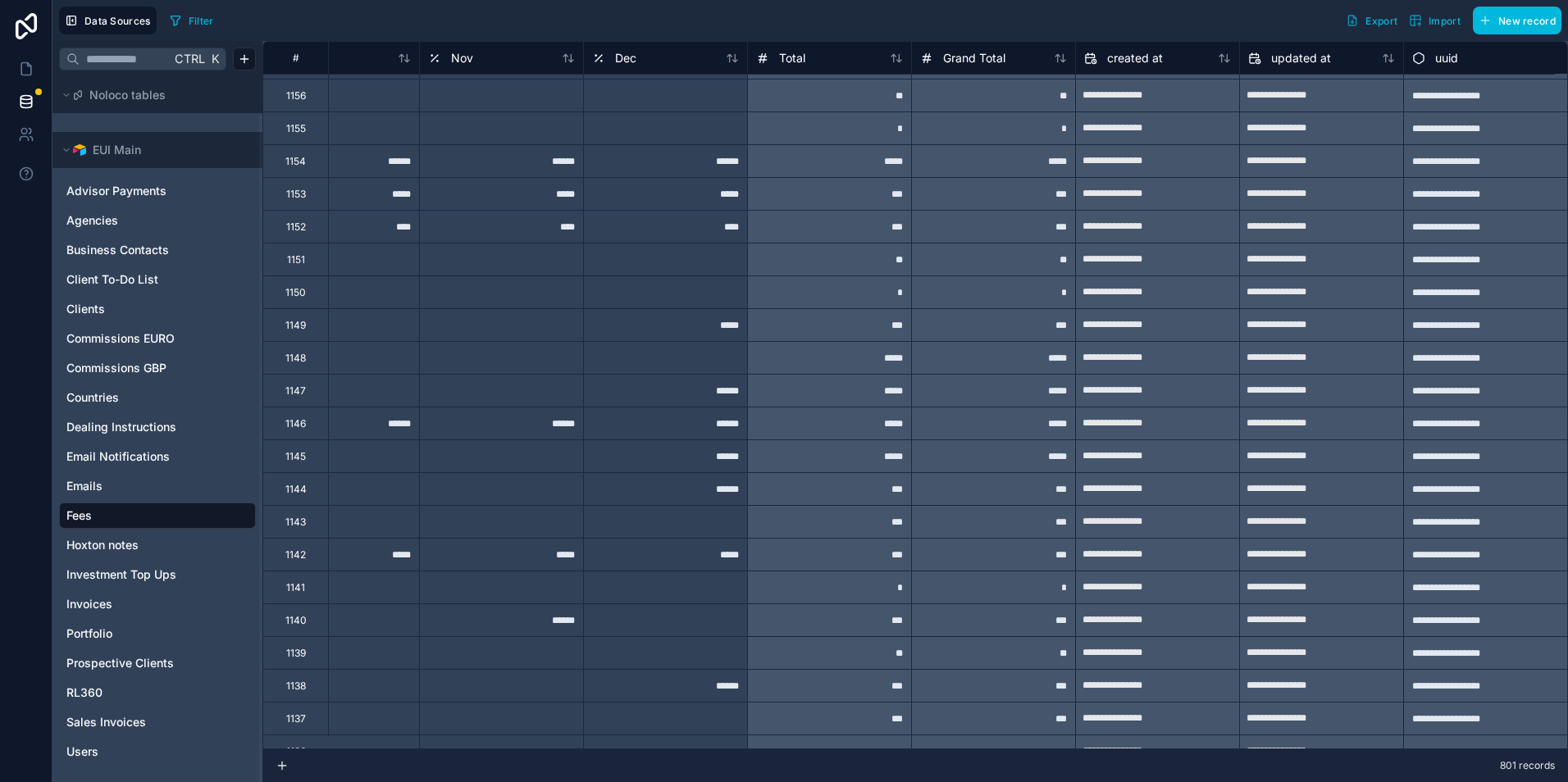
click at [133, 187] on span "Advisor Payments" at bounding box center [116, 191] width 100 height 16
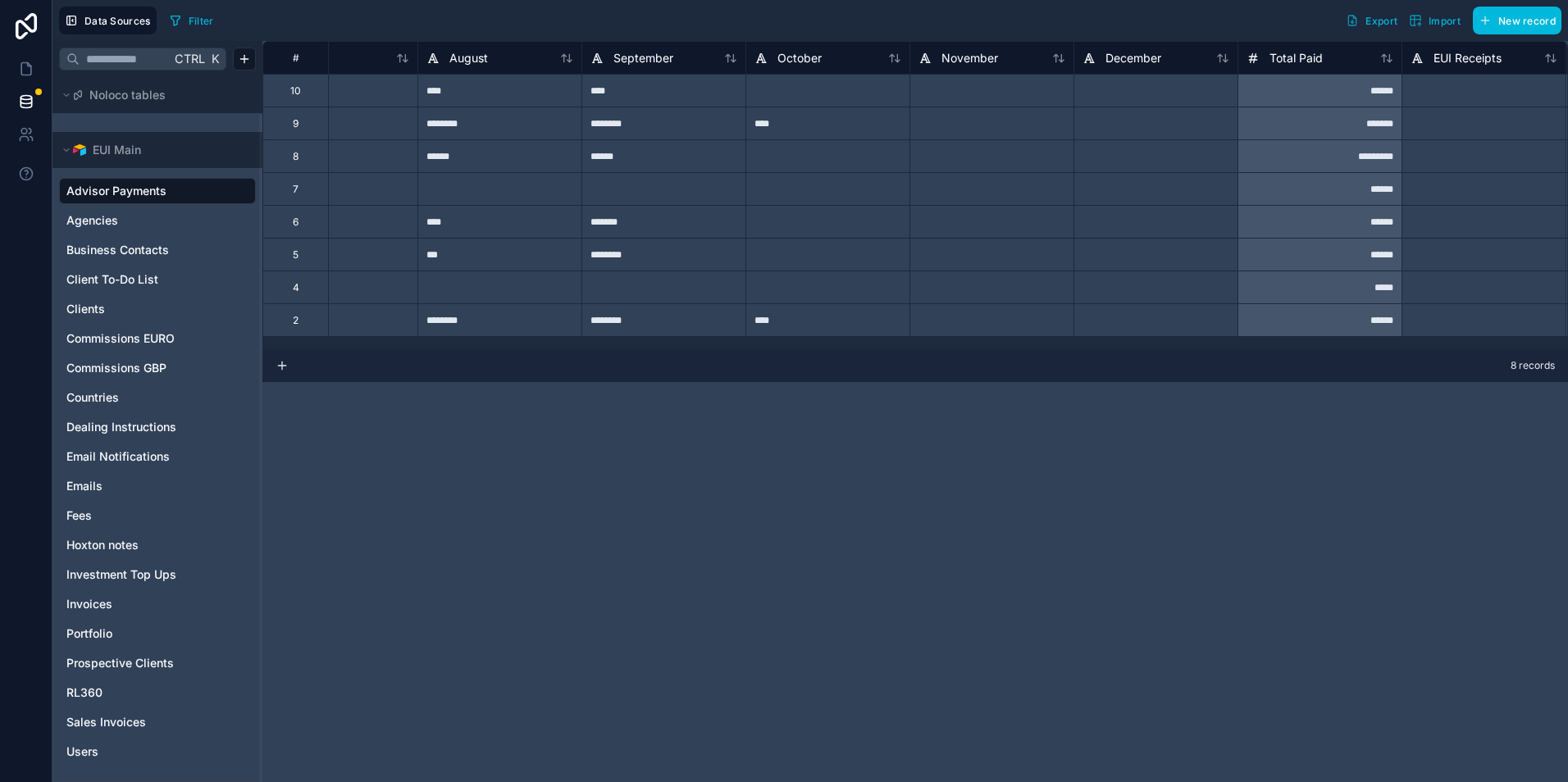
scroll to position [0, 1227]
click at [113, 250] on span "Business Contacts" at bounding box center [118, 250] width 102 height 16
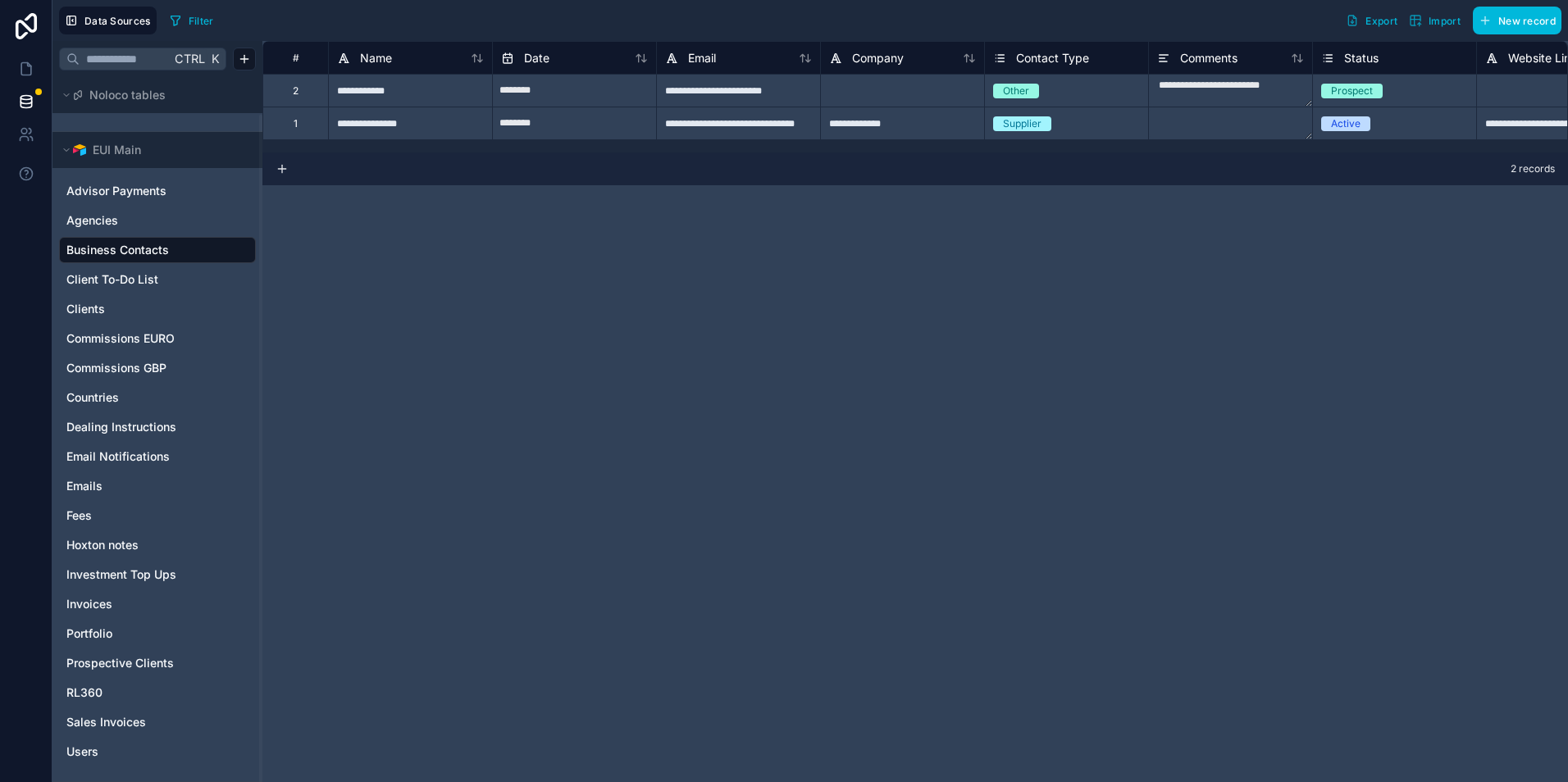
click at [77, 391] on span "Countries" at bounding box center [92, 398] width 52 height 16
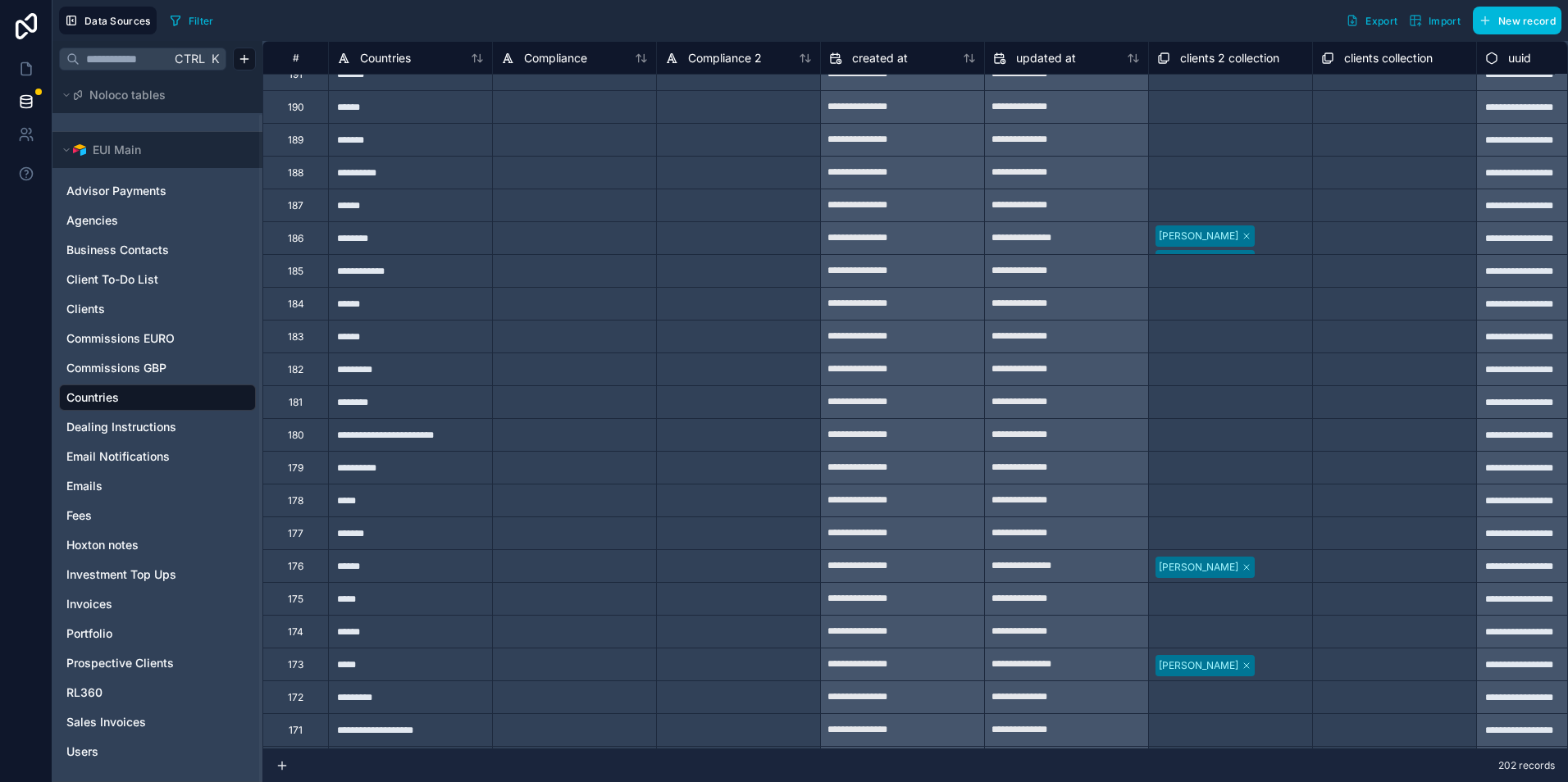
scroll to position [738, 0]
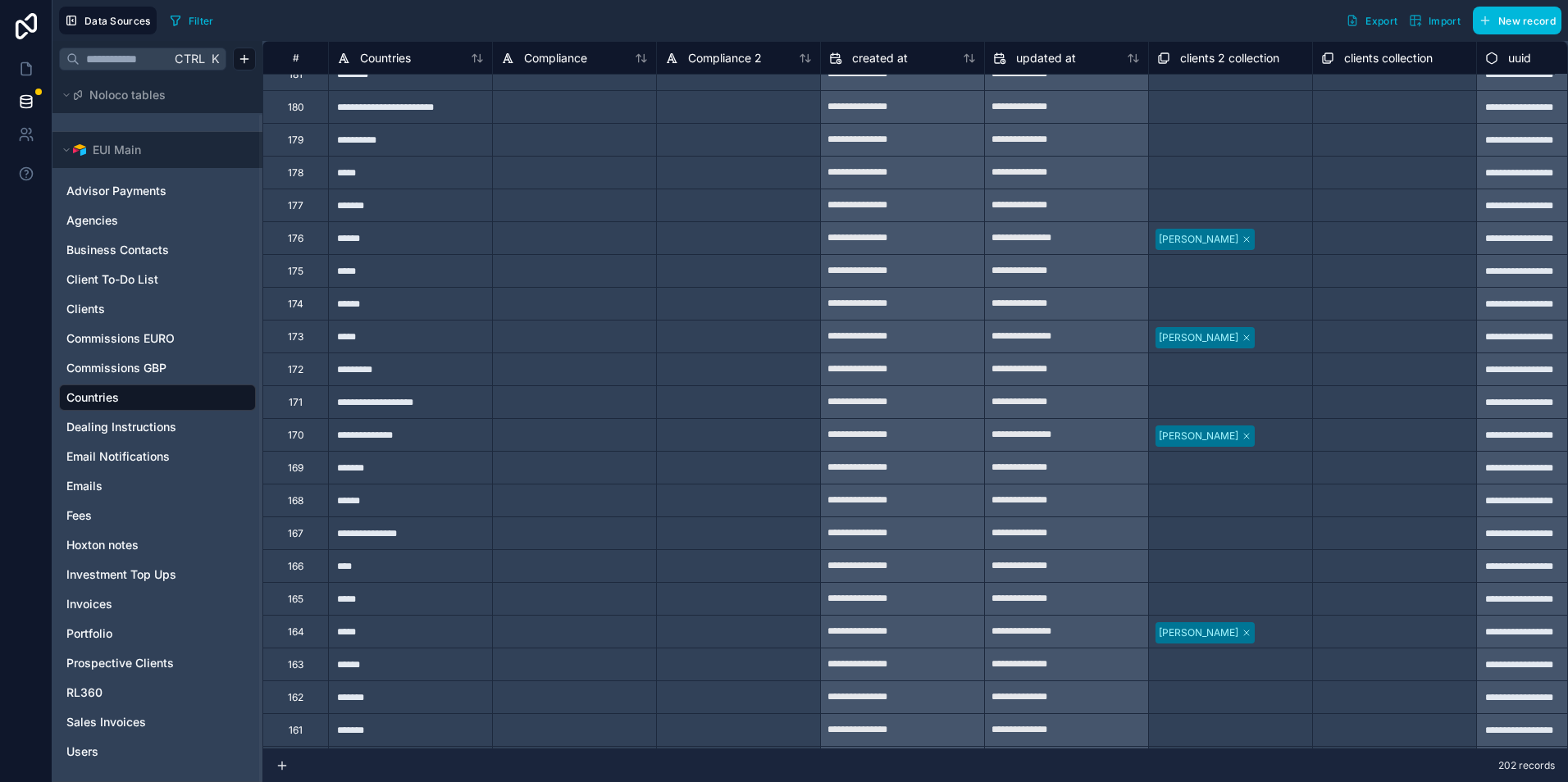
click at [96, 480] on span "Emails" at bounding box center [84, 486] width 36 height 16
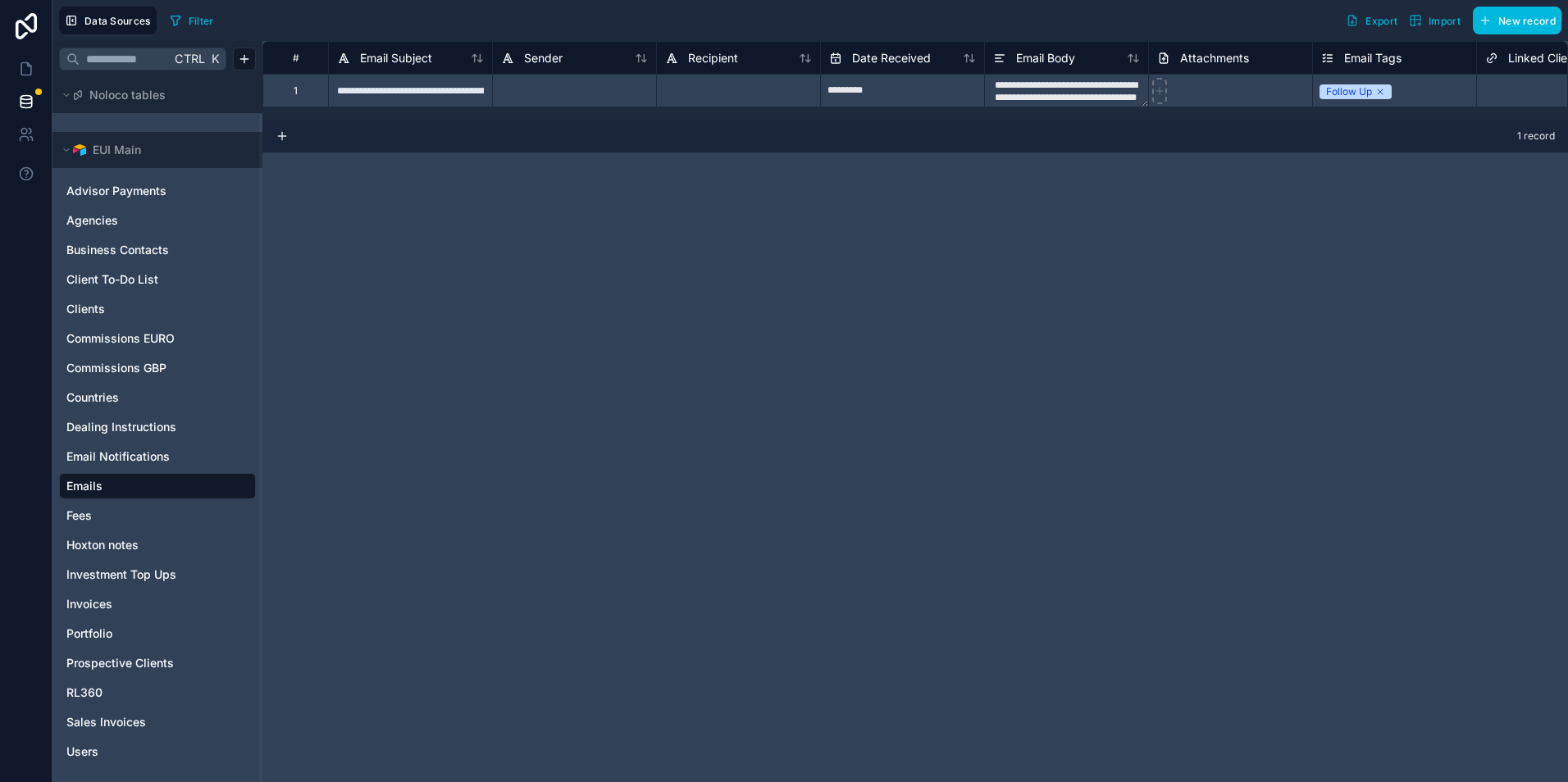
click at [116, 538] on span "Hoxton notes" at bounding box center [102, 545] width 72 height 16
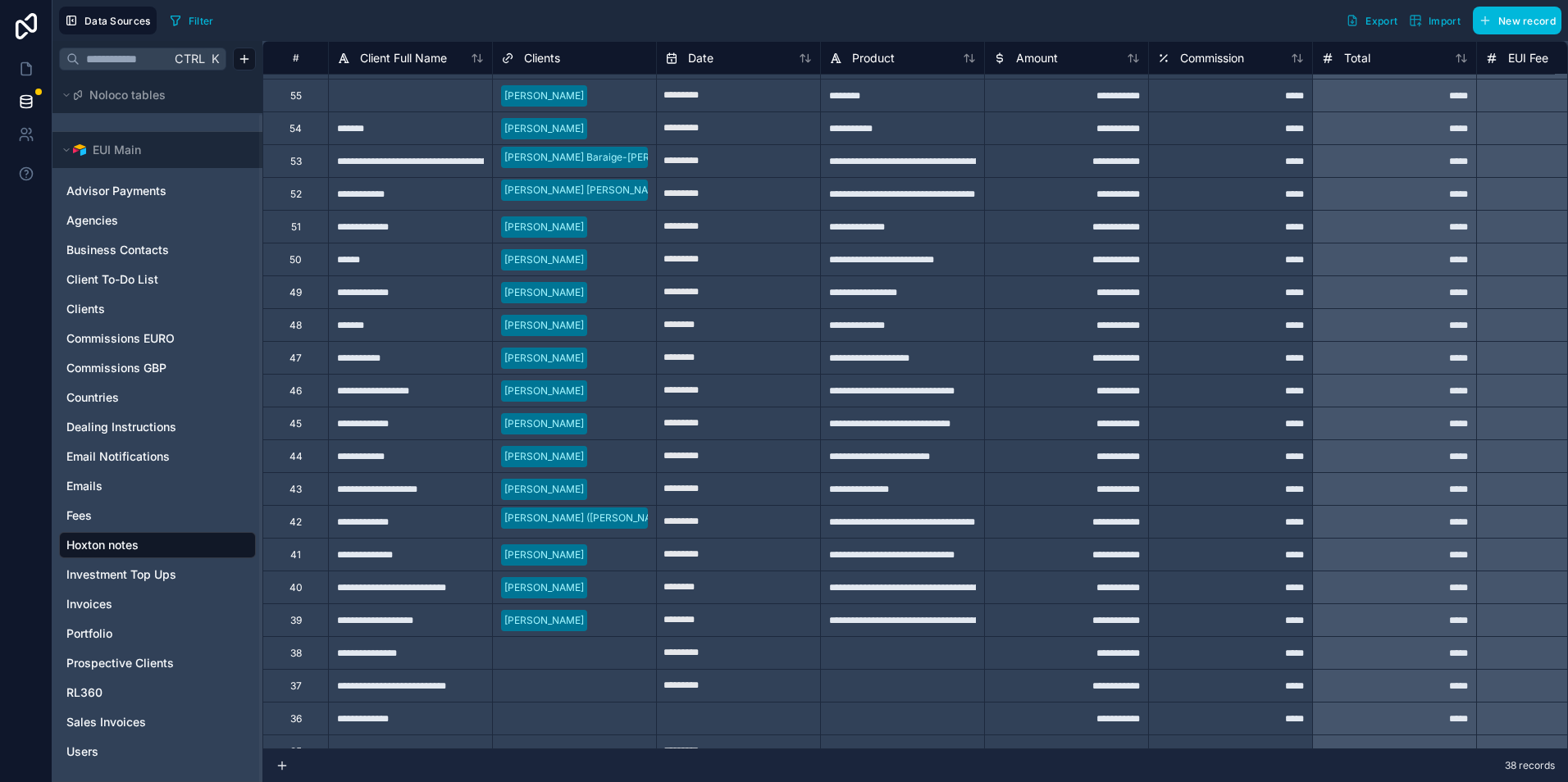
scroll to position [92, 0]
click at [105, 572] on span "Investment Top Ups" at bounding box center [121, 575] width 110 height 16
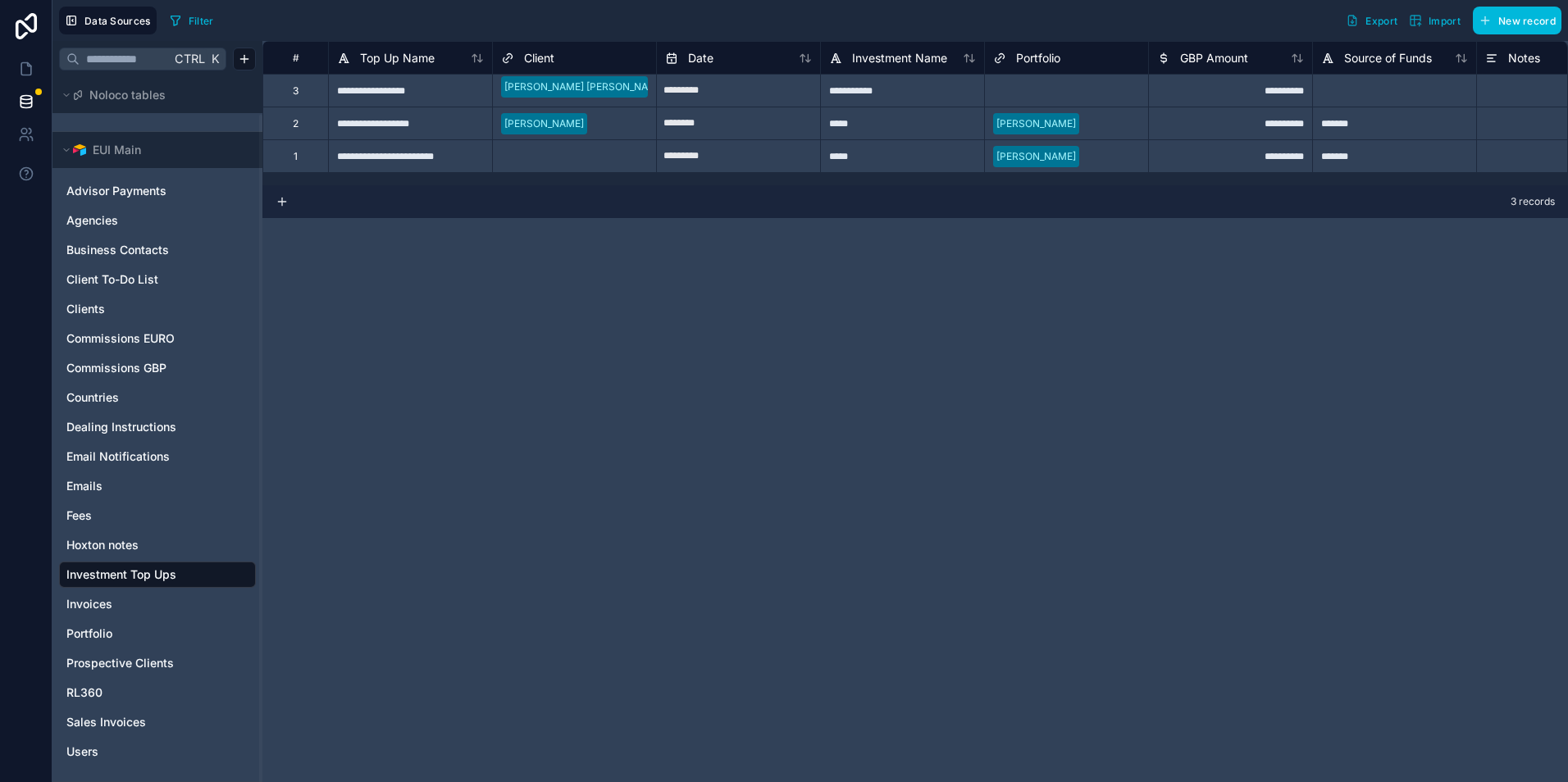
click at [91, 603] on span "Invoices" at bounding box center [89, 604] width 46 height 16
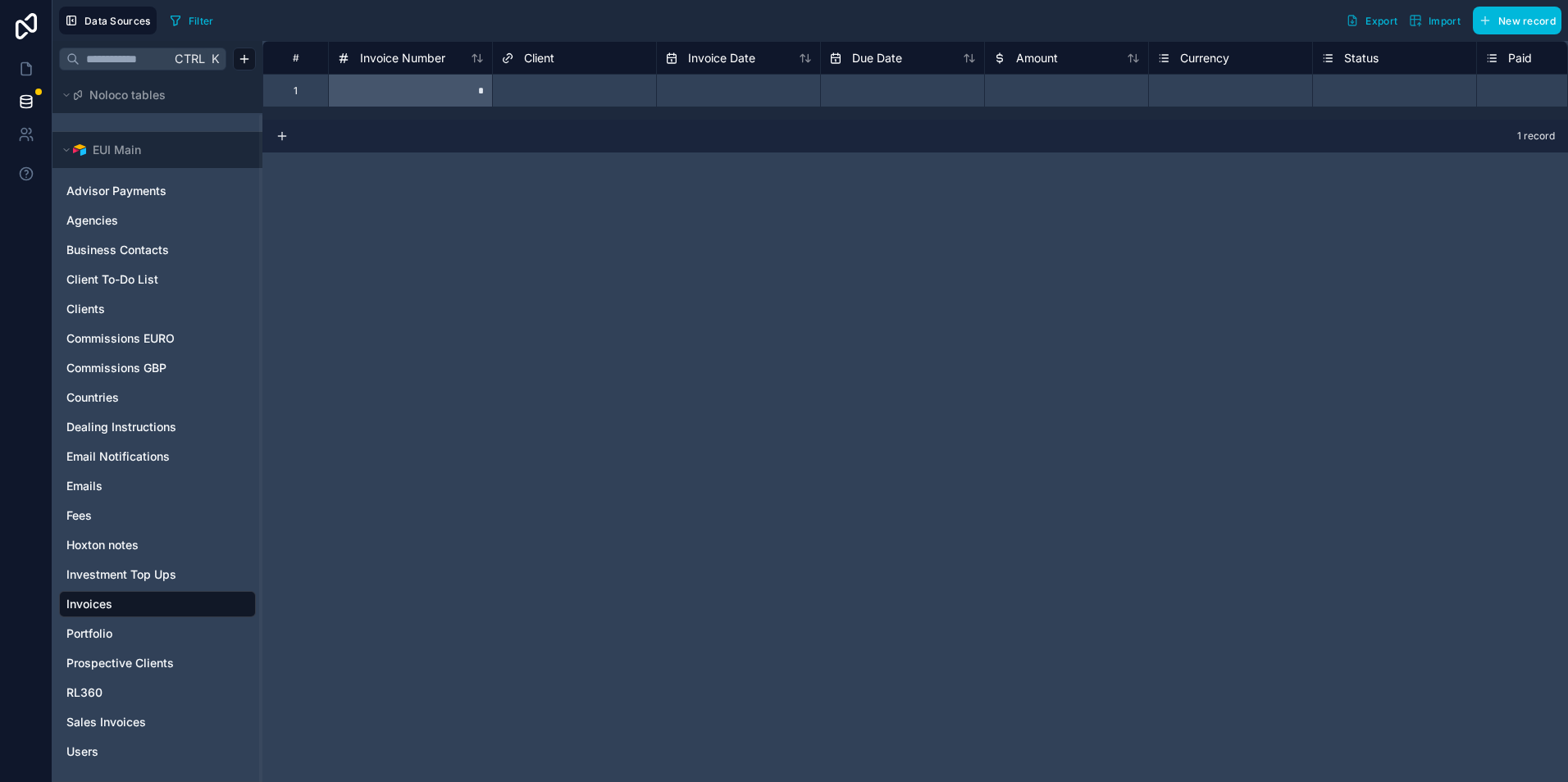
click at [139, 727] on span "Sales Invoices" at bounding box center [106, 722] width 80 height 16
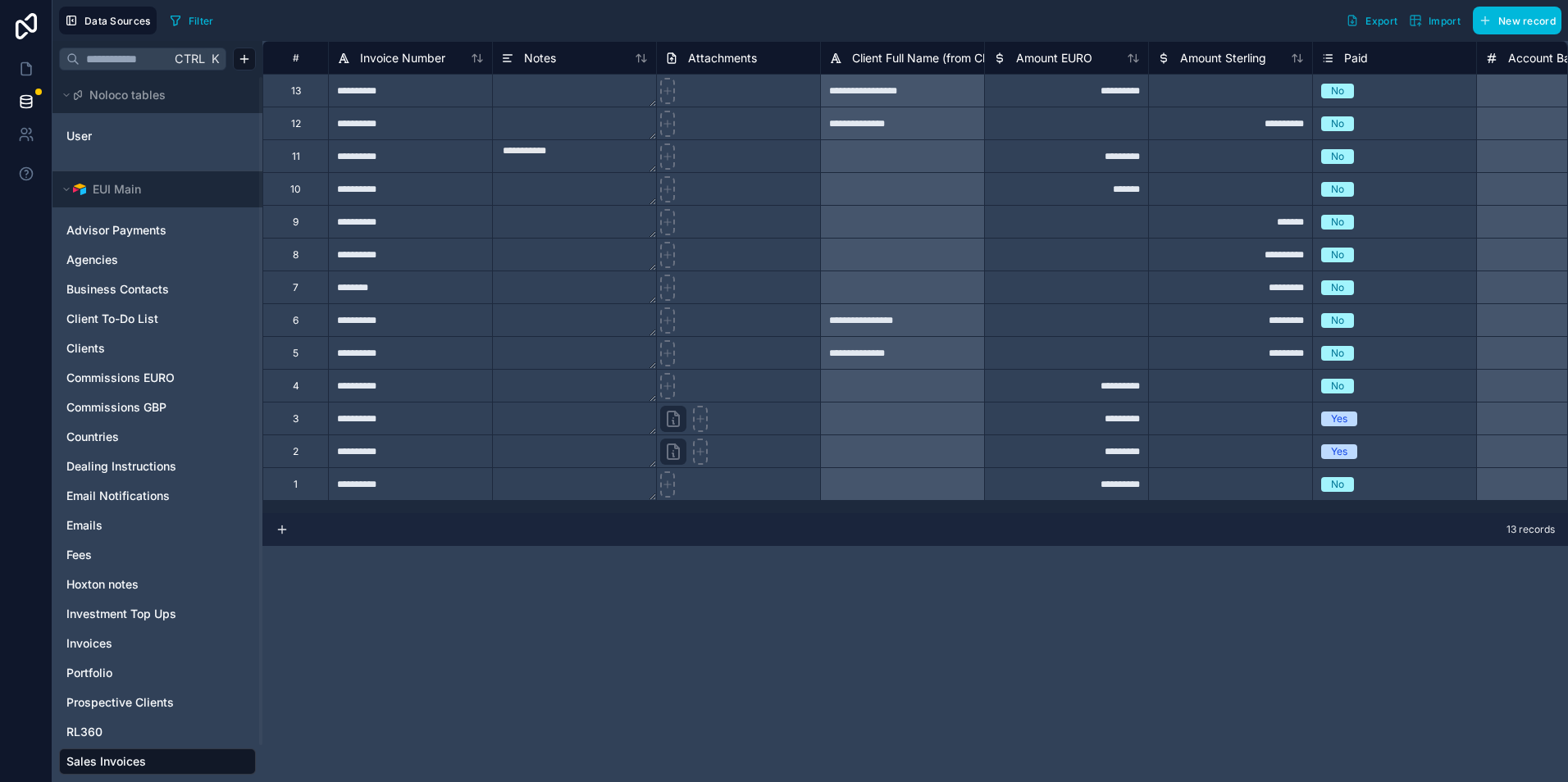
click at [109, 382] on span "Commissions EURO" at bounding box center [120, 378] width 109 height 16
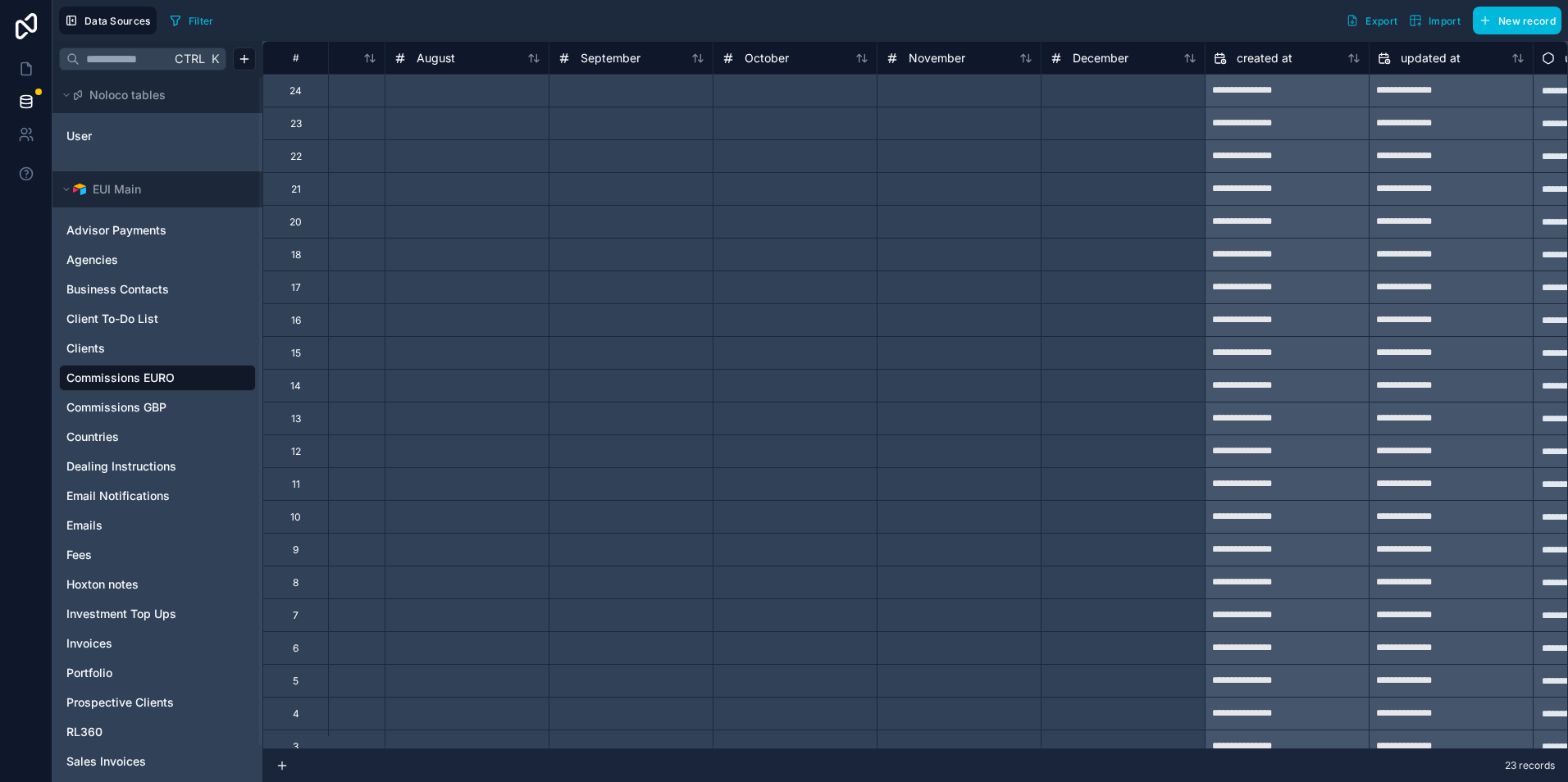
scroll to position [0, 1397]
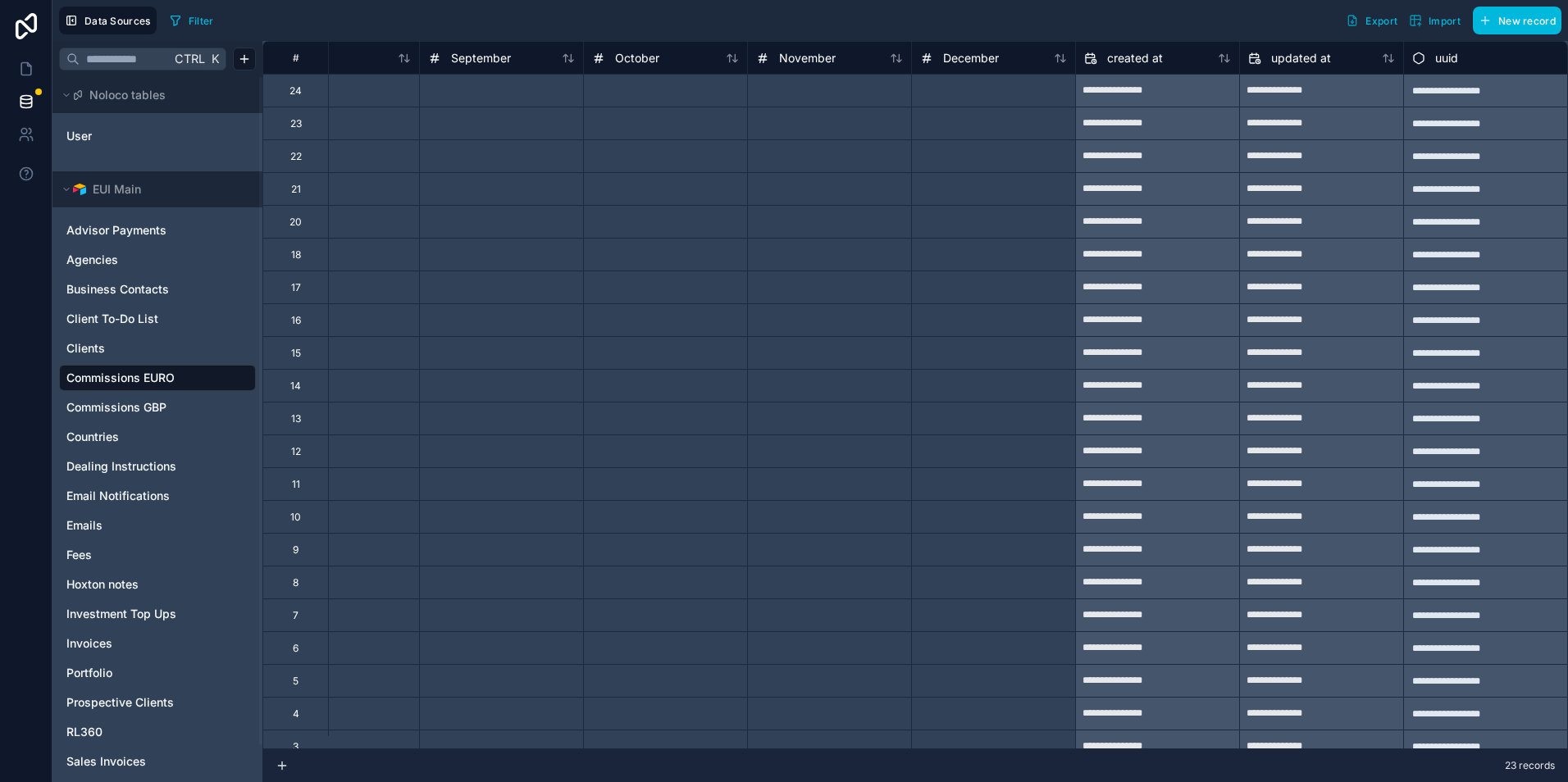
click at [119, 409] on span "Commissions GBP" at bounding box center [116, 408] width 100 height 16
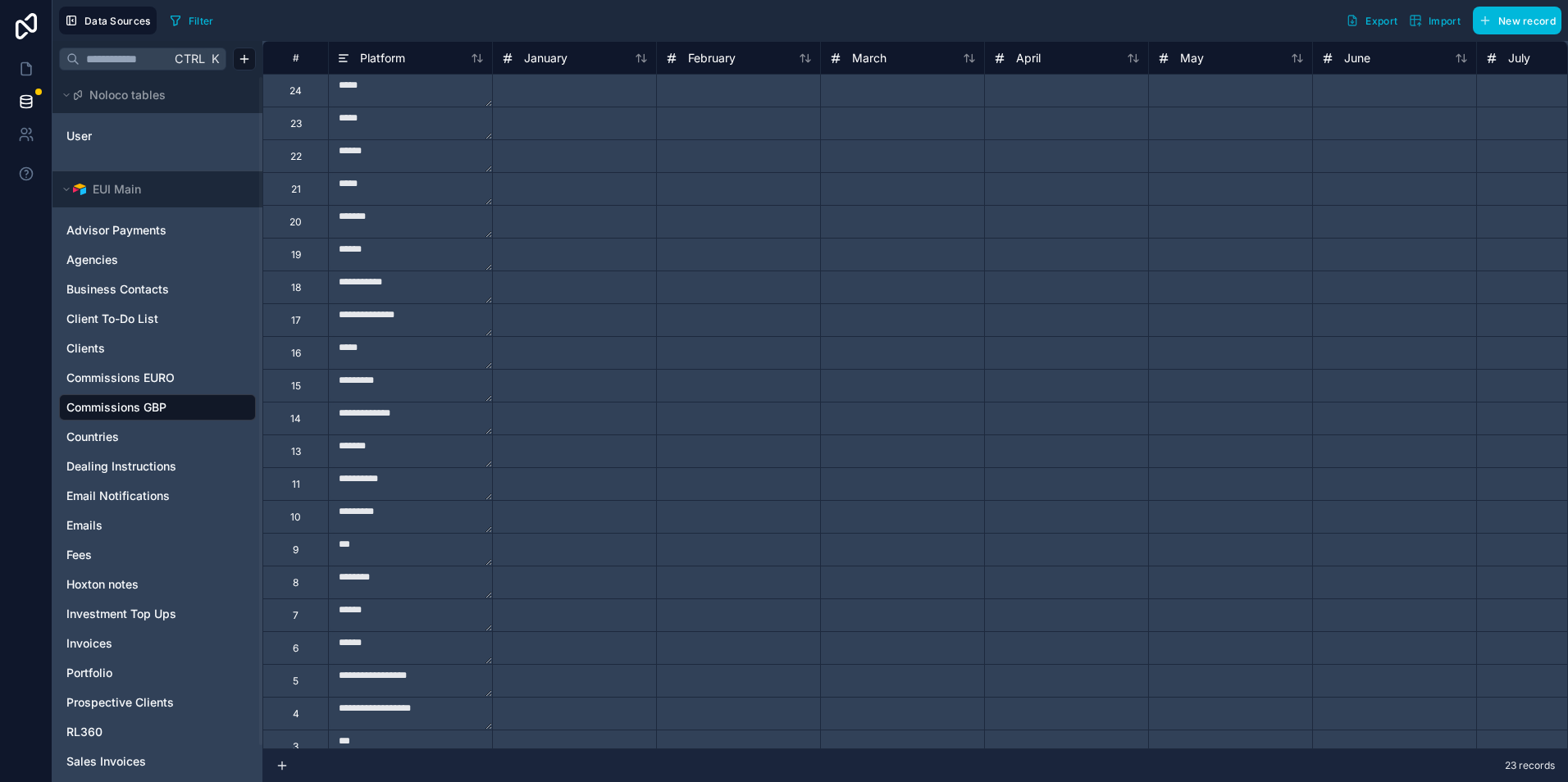
click at [118, 433] on span "Countries" at bounding box center [92, 437] width 52 height 16
